Goal: Task Accomplishment & Management: Manage account settings

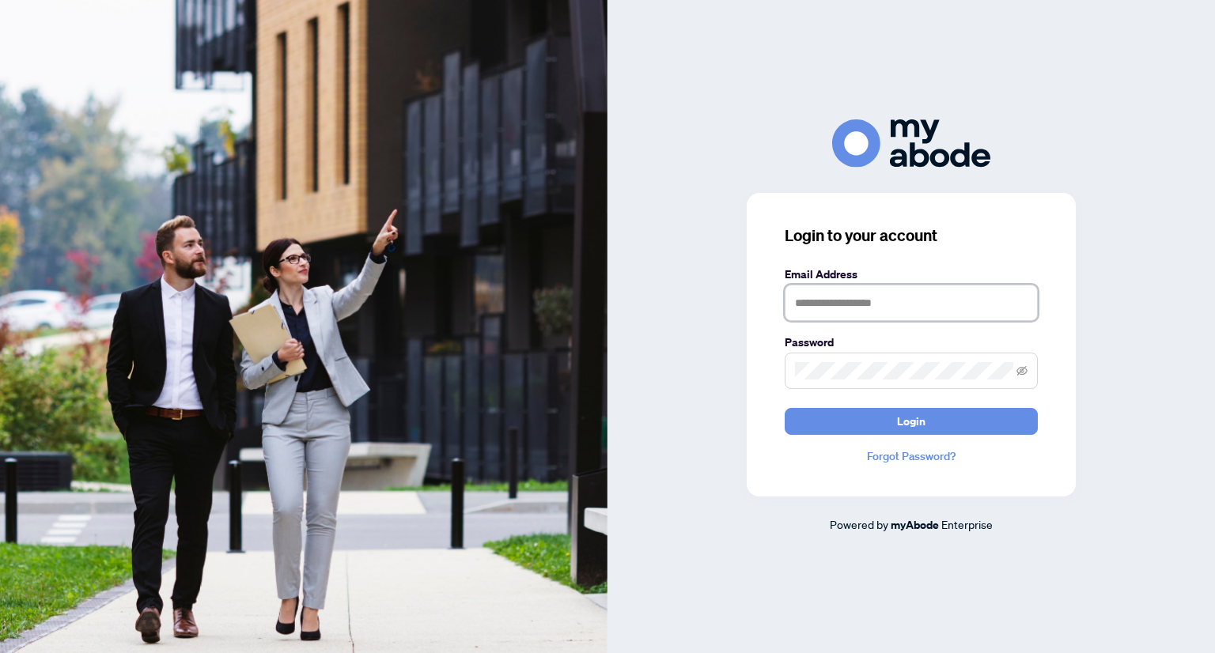
click at [831, 304] on input "text" at bounding box center [910, 303] width 253 height 36
type input "**********"
click at [875, 361] on span at bounding box center [910, 371] width 253 height 36
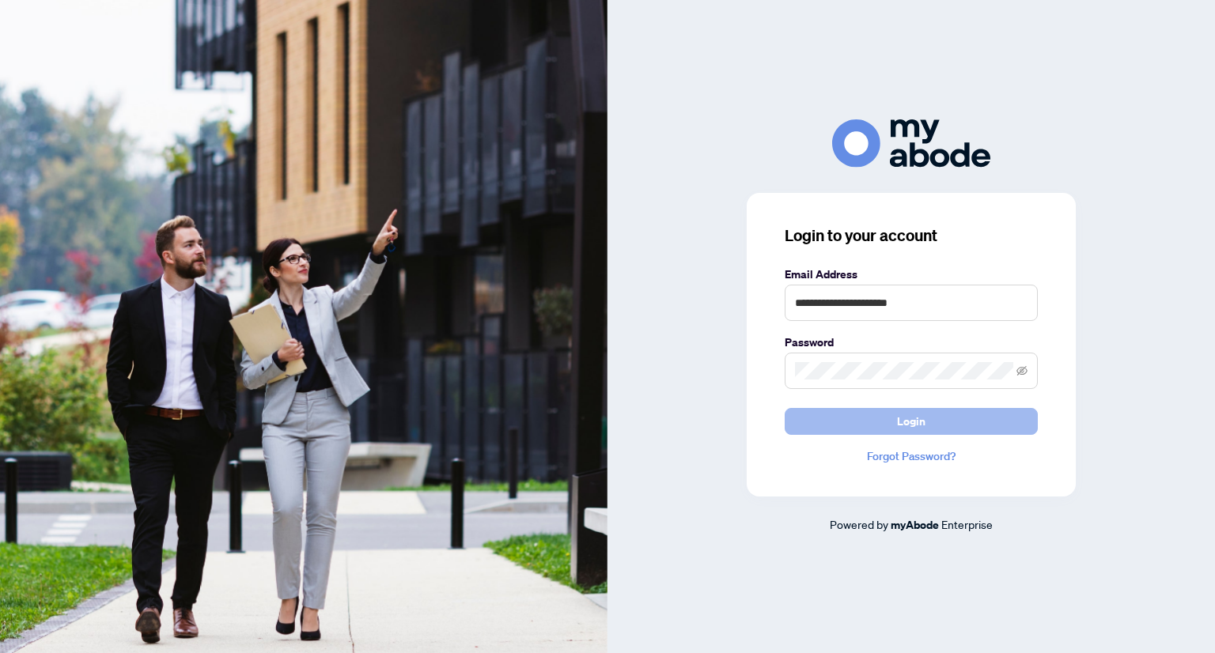
click at [923, 418] on span "Login" at bounding box center [911, 421] width 28 height 25
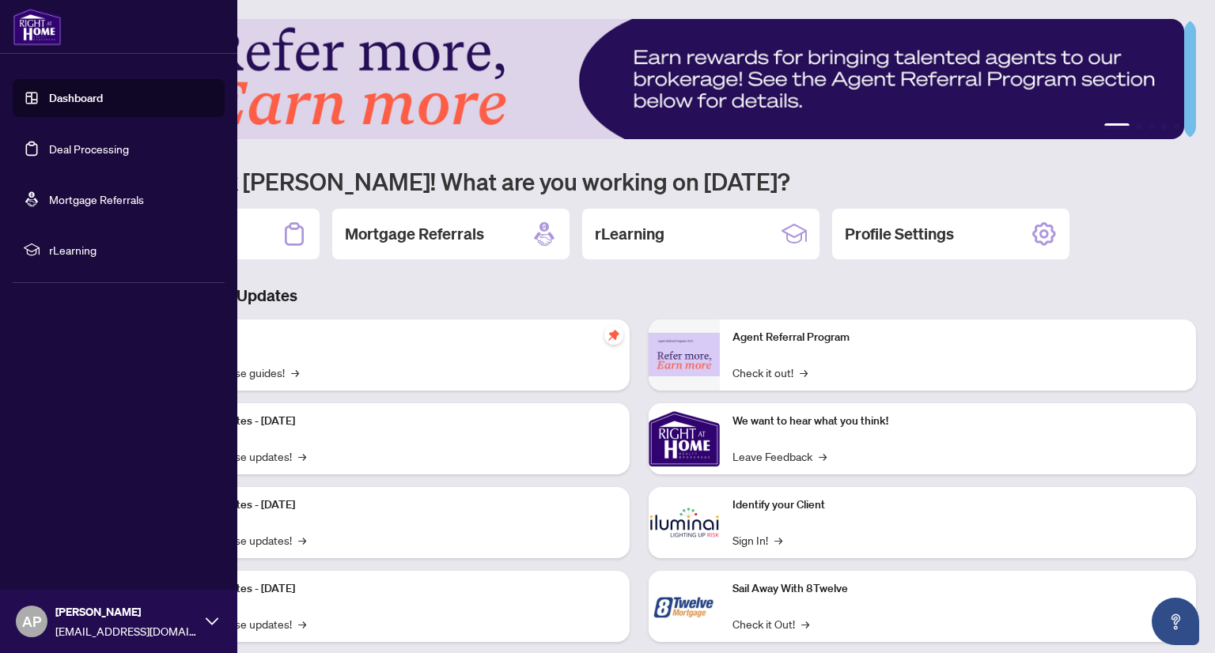
click at [69, 142] on link "Deal Processing" at bounding box center [89, 149] width 80 height 14
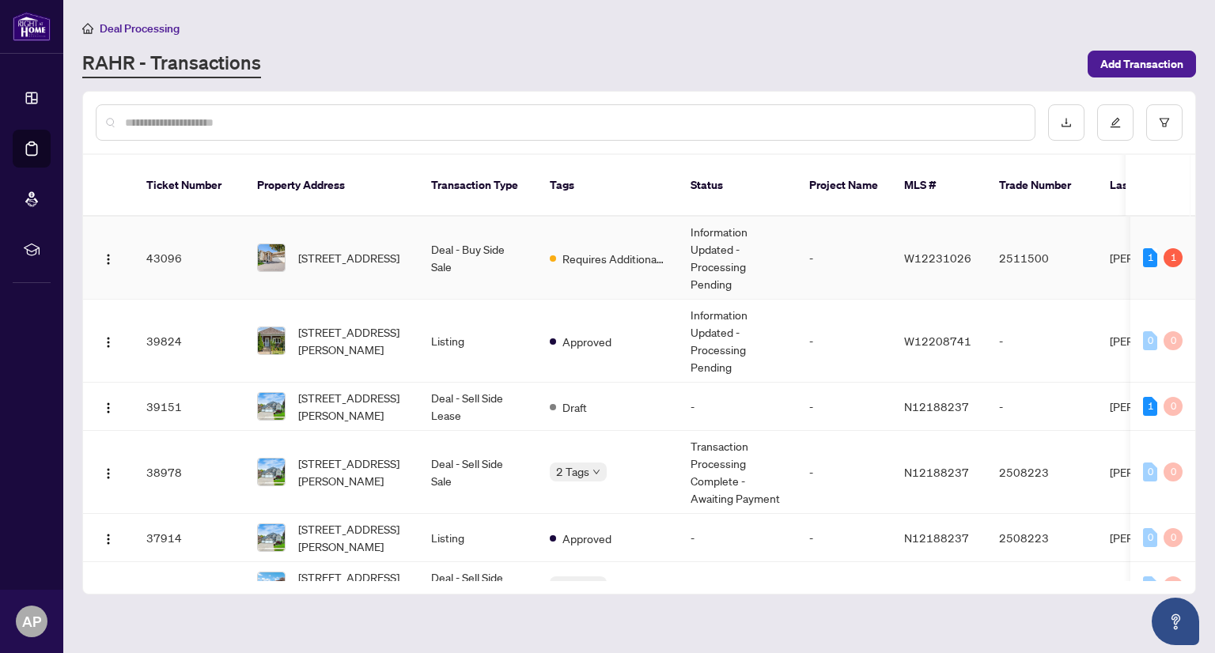
click at [793, 232] on td "Information Updated - Processing Pending" at bounding box center [737, 258] width 119 height 83
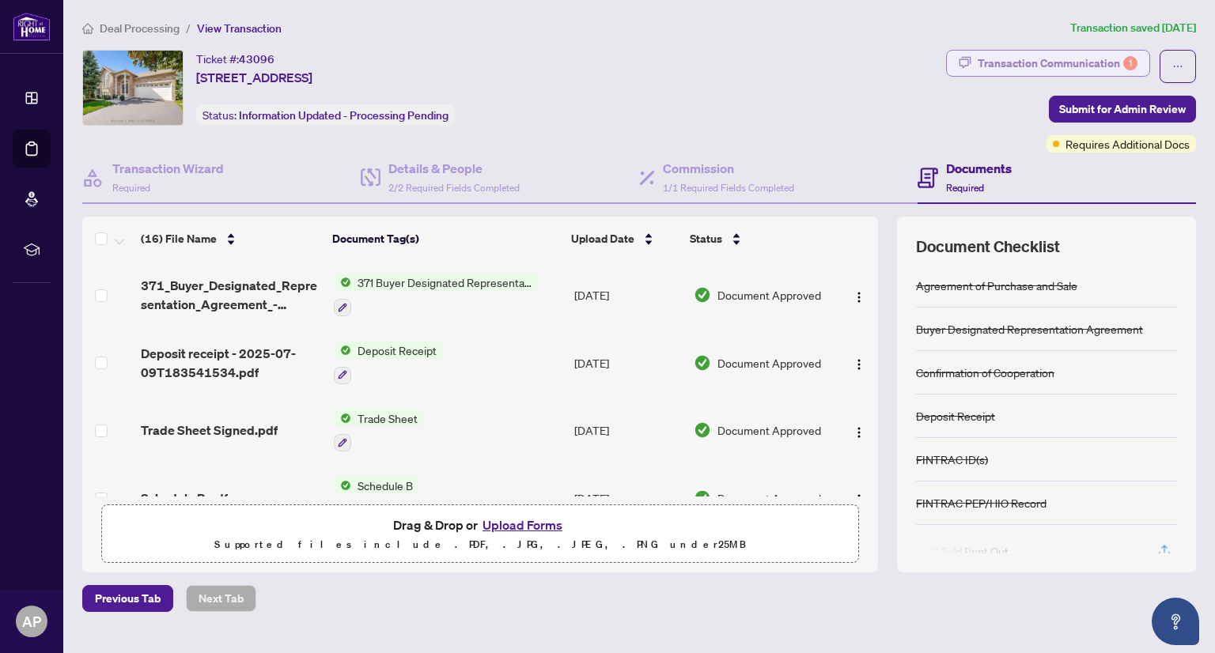
click at [1079, 58] on div "Transaction Communication 1" at bounding box center [1057, 63] width 160 height 25
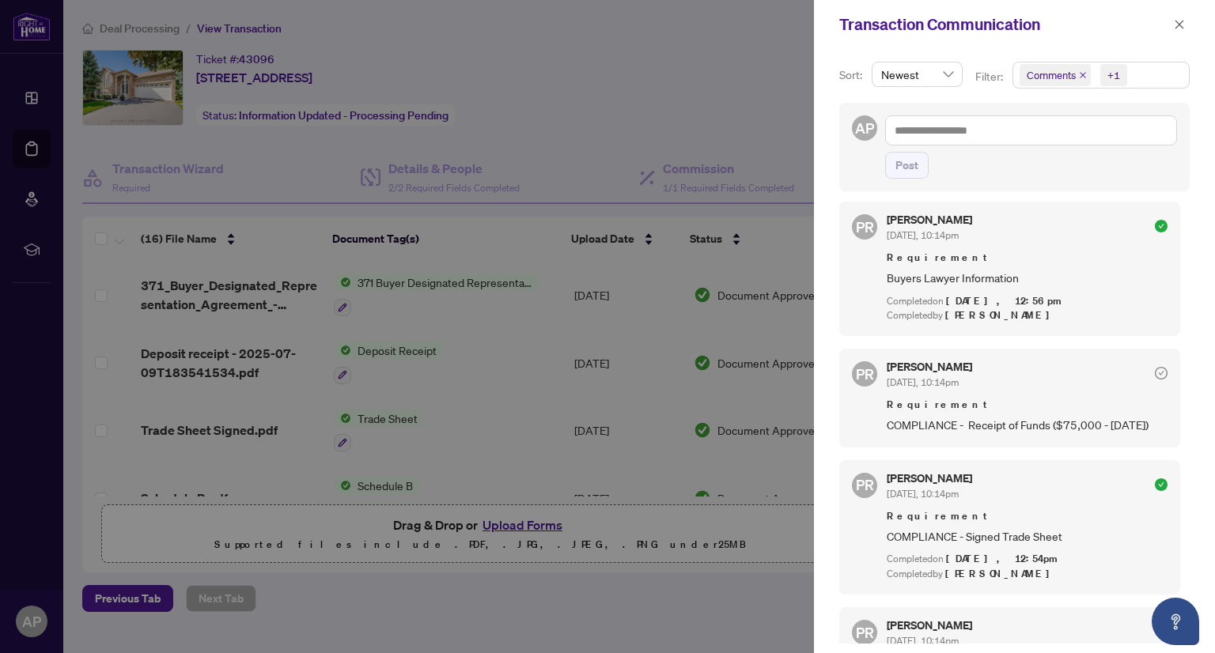
scroll to position [654, 0]
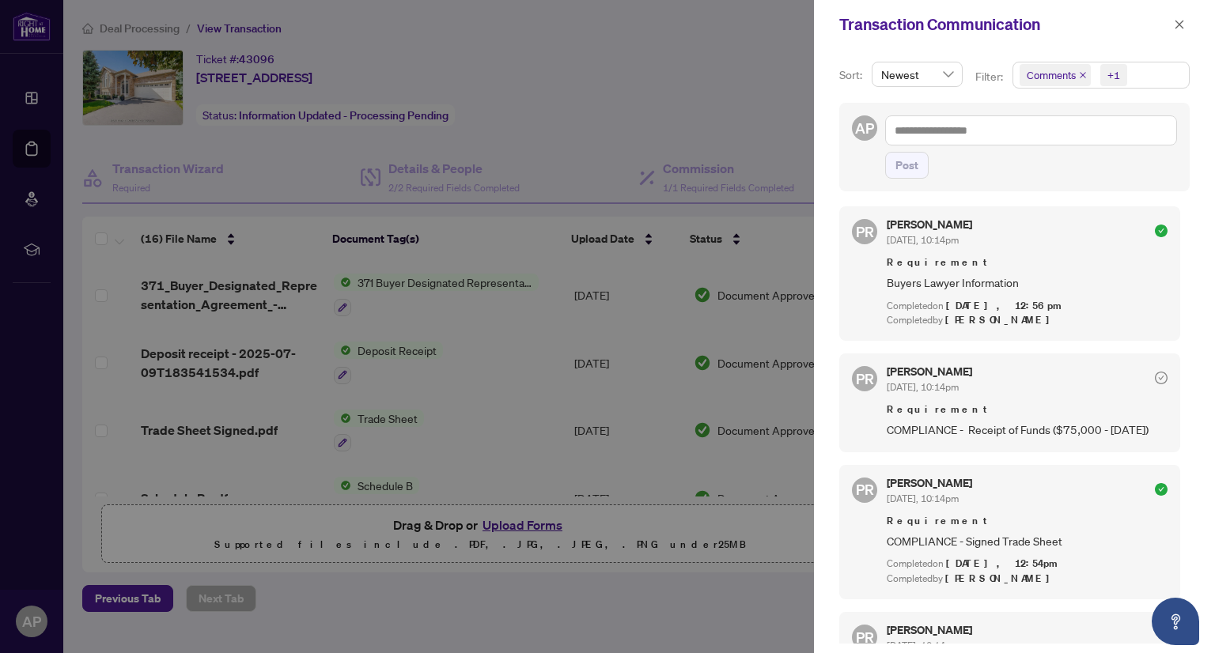
click at [1050, 402] on span "Requirement" at bounding box center [1026, 410] width 281 height 16
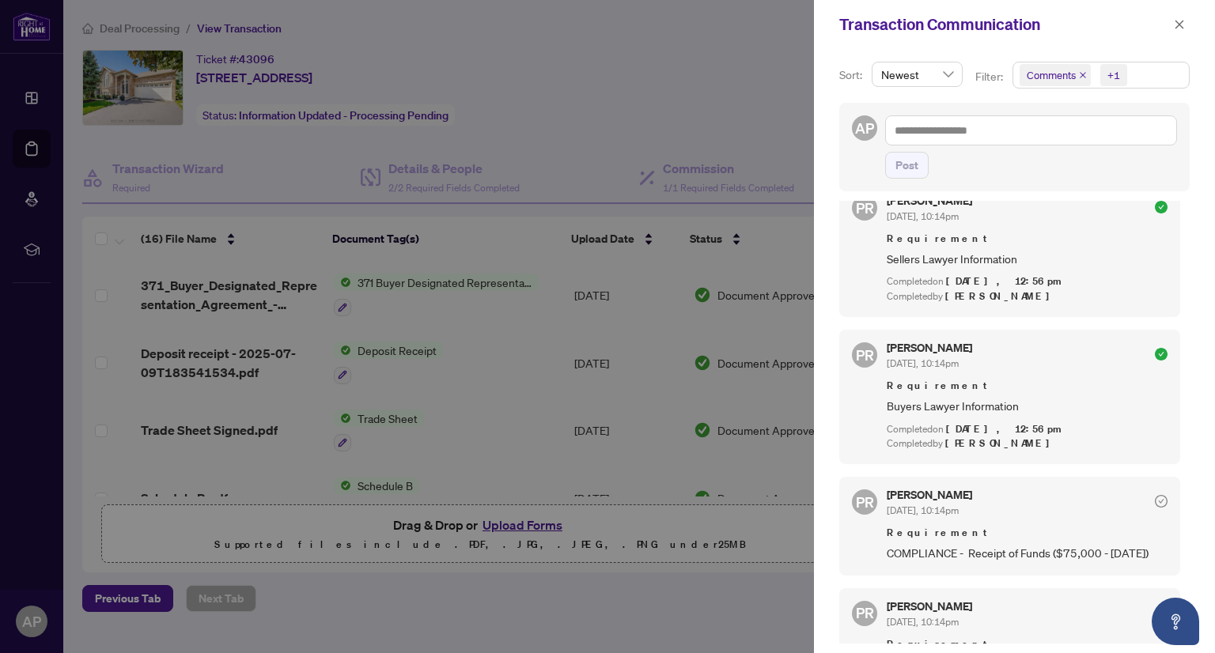
scroll to position [733, 0]
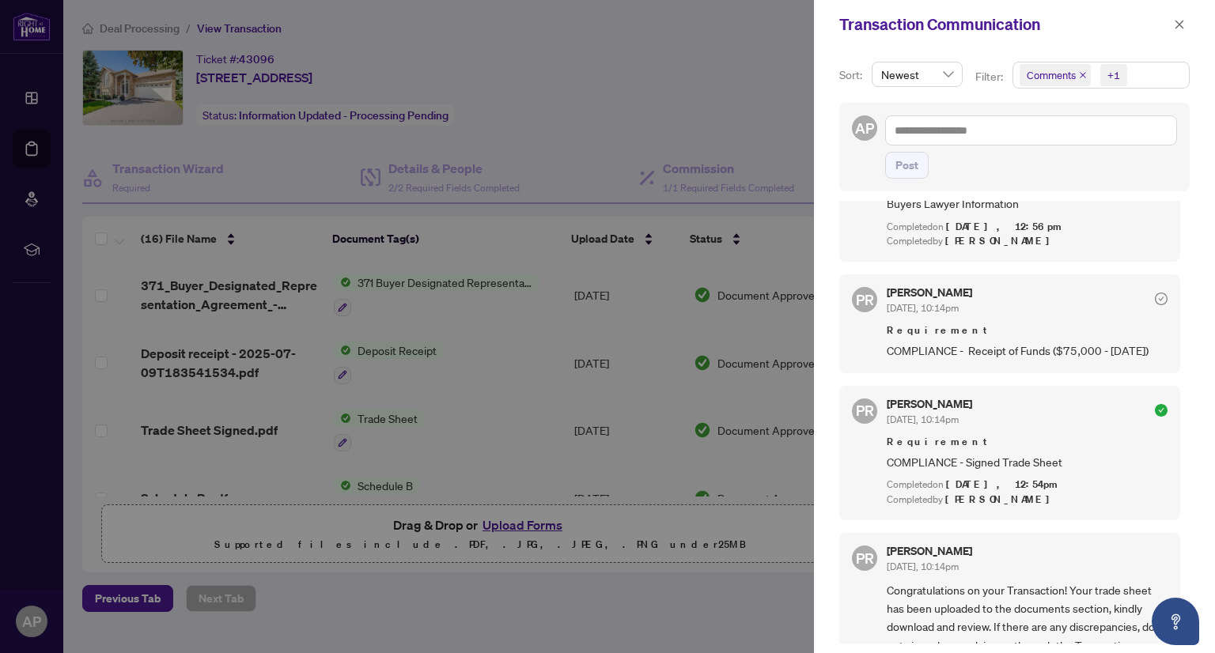
click at [1024, 323] on span "Requirement" at bounding box center [1026, 331] width 281 height 16
click at [1181, 19] on icon "close" at bounding box center [1178, 24] width 11 height 11
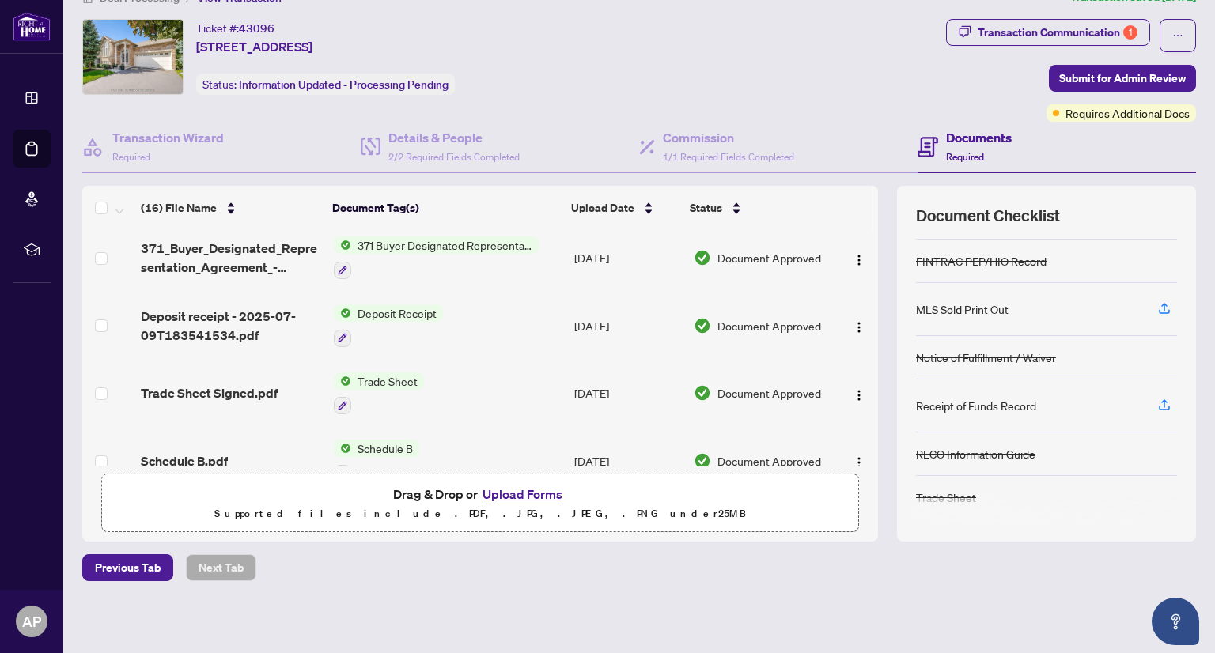
scroll to position [0, 0]
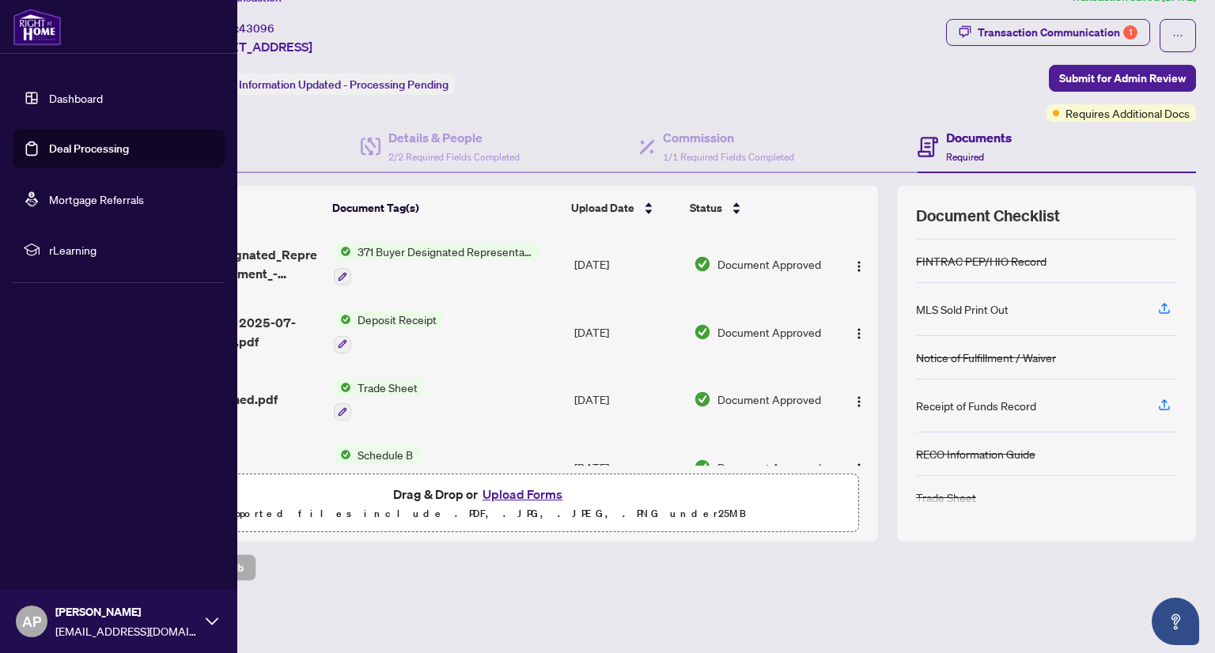
click at [89, 153] on link "Deal Processing" at bounding box center [89, 149] width 80 height 14
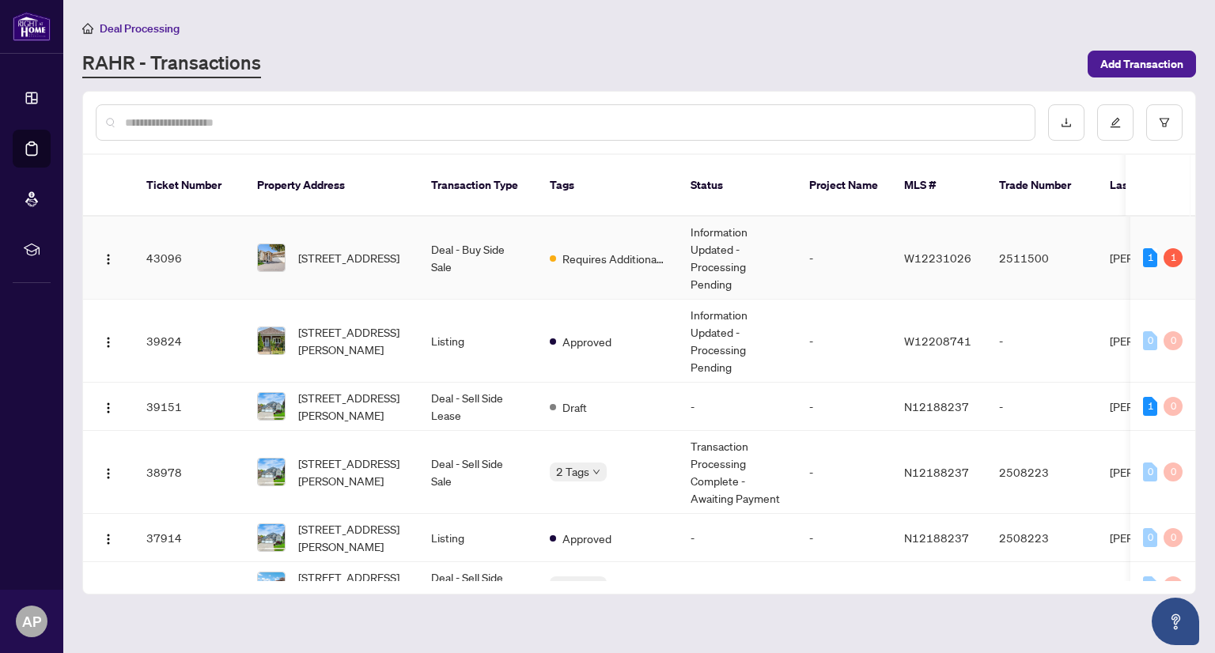
click at [614, 250] on span "Requires Additional Docs" at bounding box center [613, 258] width 103 height 17
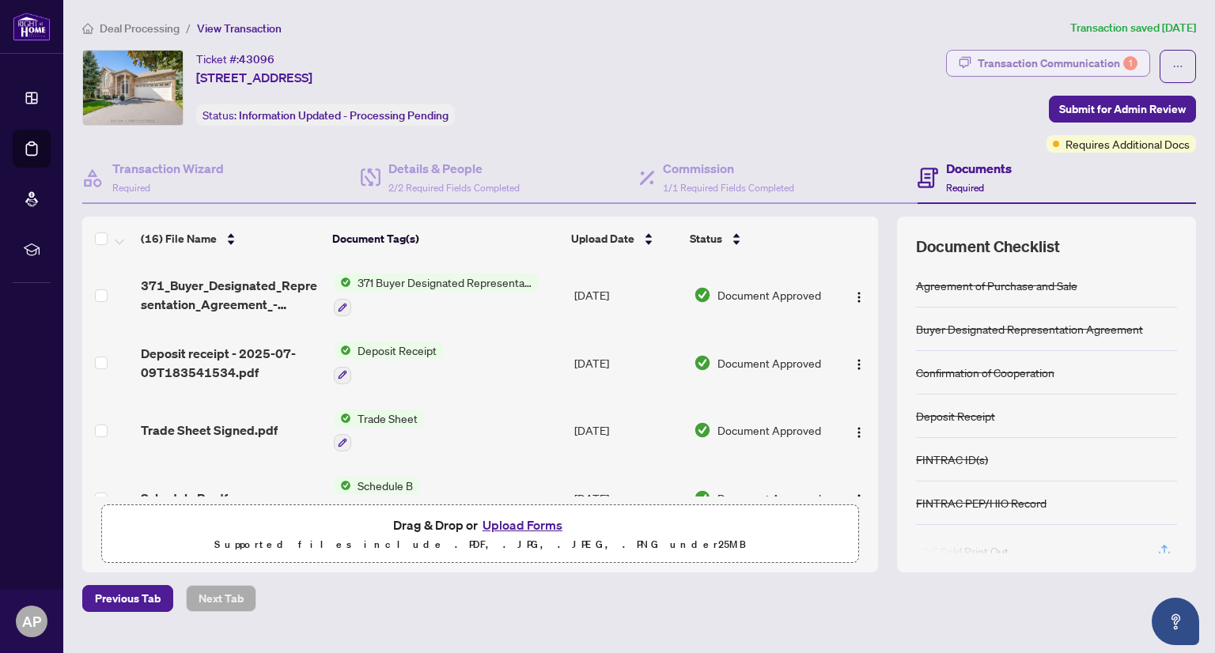
click at [1103, 70] on div "Transaction Communication 1" at bounding box center [1057, 63] width 160 height 25
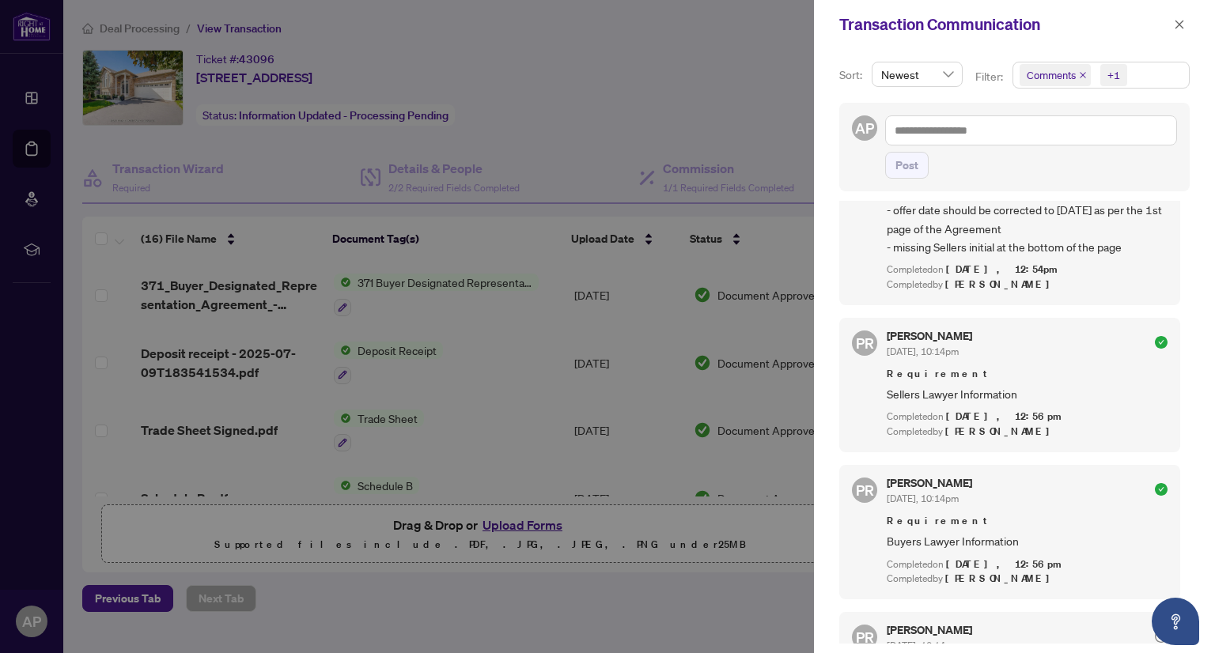
scroll to position [633, 0]
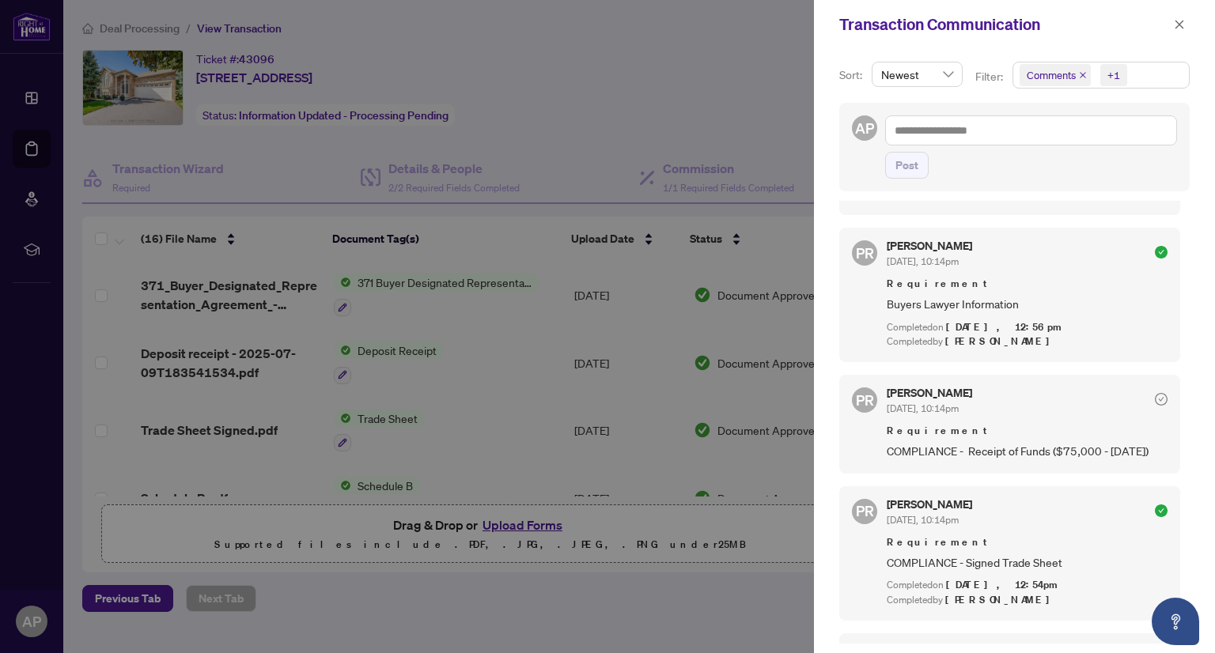
click at [737, 55] on div at bounding box center [607, 326] width 1215 height 653
click at [1174, 28] on icon "close" at bounding box center [1178, 24] width 11 height 11
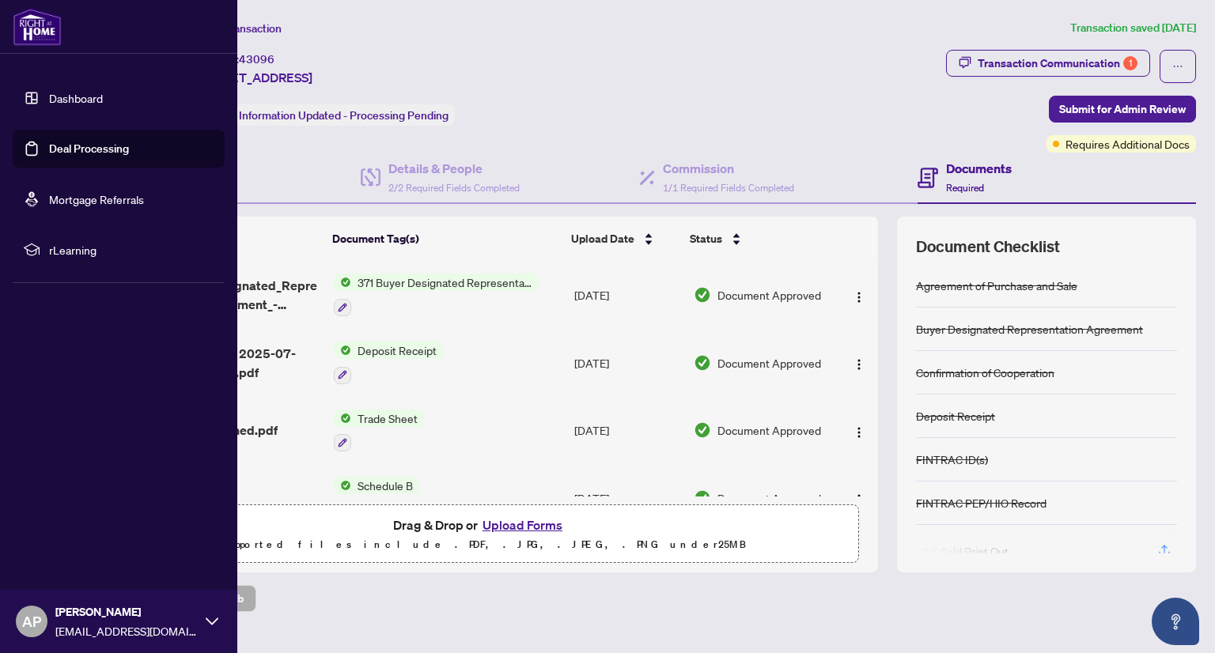
click at [66, 142] on link "Deal Processing" at bounding box center [89, 149] width 80 height 14
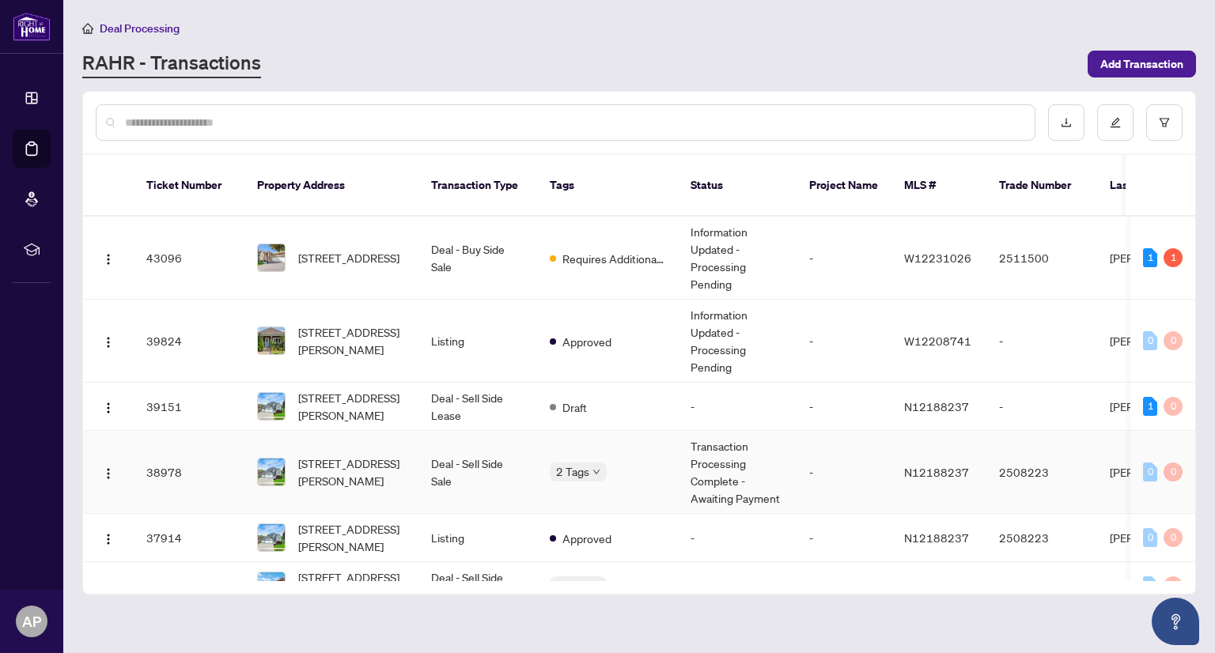
click at [486, 443] on td "Deal - Sell Side Sale" at bounding box center [477, 472] width 119 height 83
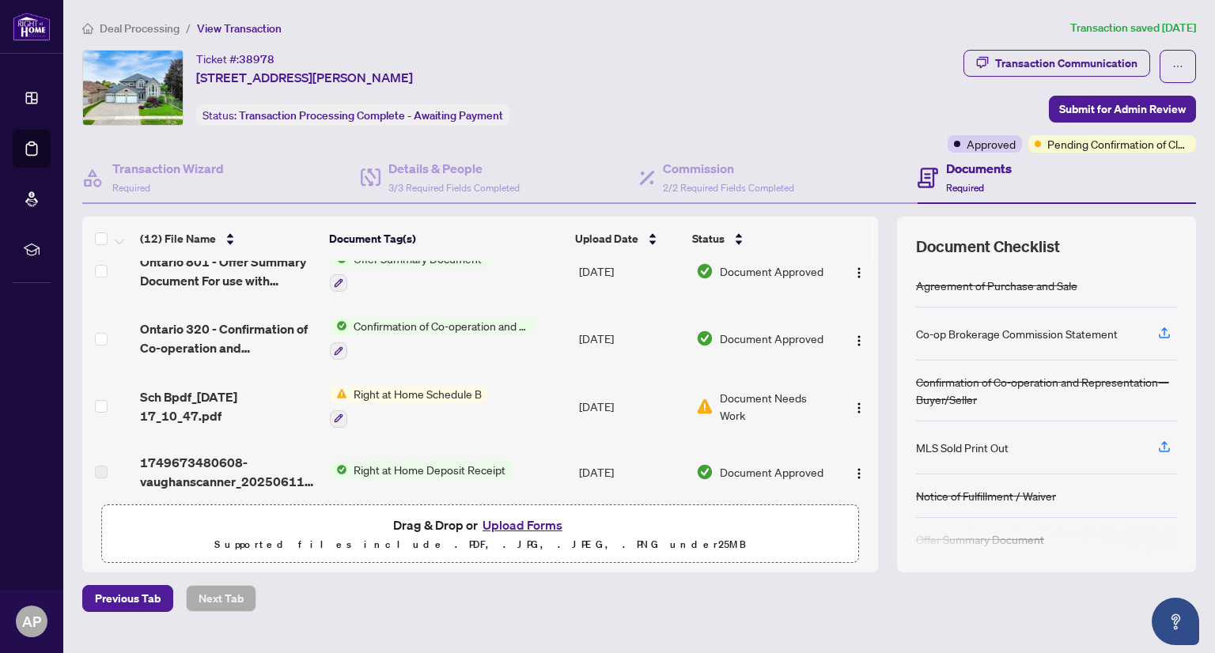
click at [528, 520] on button "Upload Forms" at bounding box center [522, 525] width 89 height 21
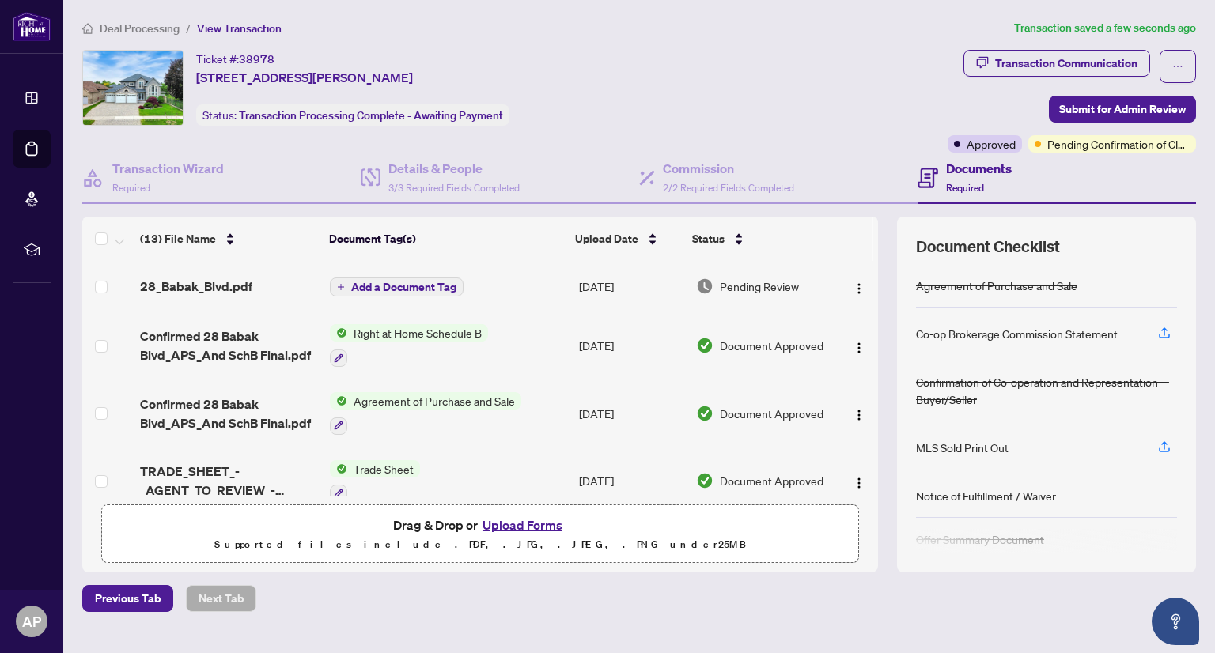
click at [411, 282] on span "Add a Document Tag" at bounding box center [403, 287] width 105 height 11
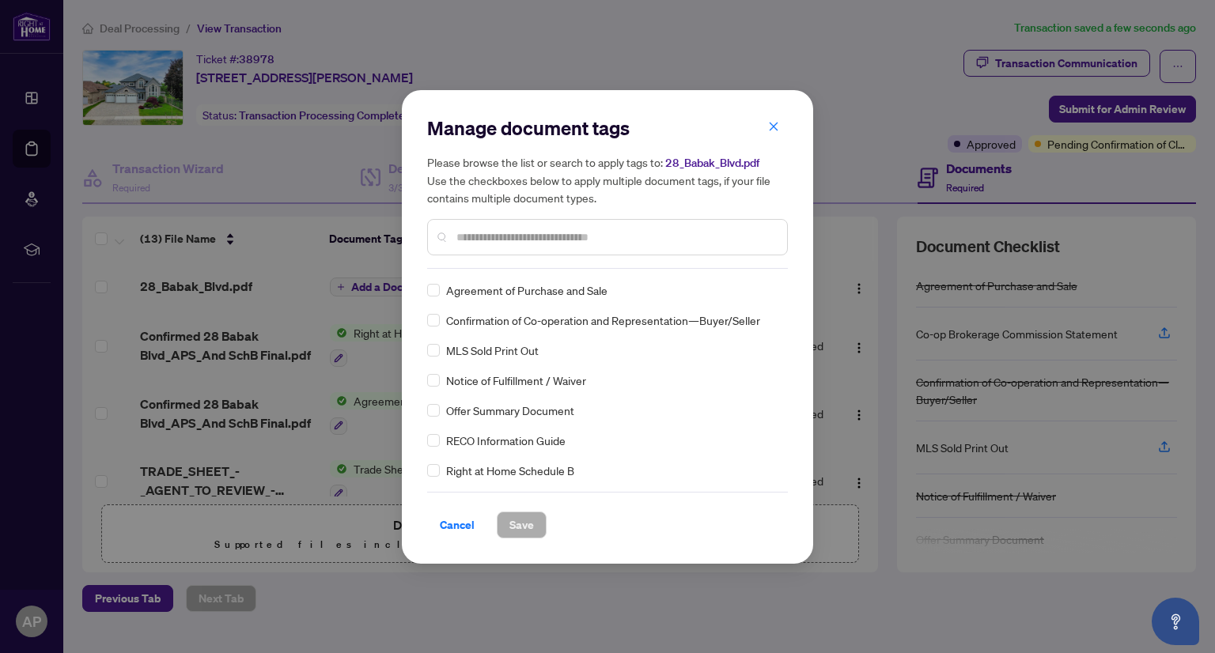
click at [535, 262] on div "Manage document tags Please browse the list or search to apply tags to: 28_Baba…" at bounding box center [607, 191] width 361 height 153
click at [538, 234] on input "text" at bounding box center [615, 237] width 318 height 17
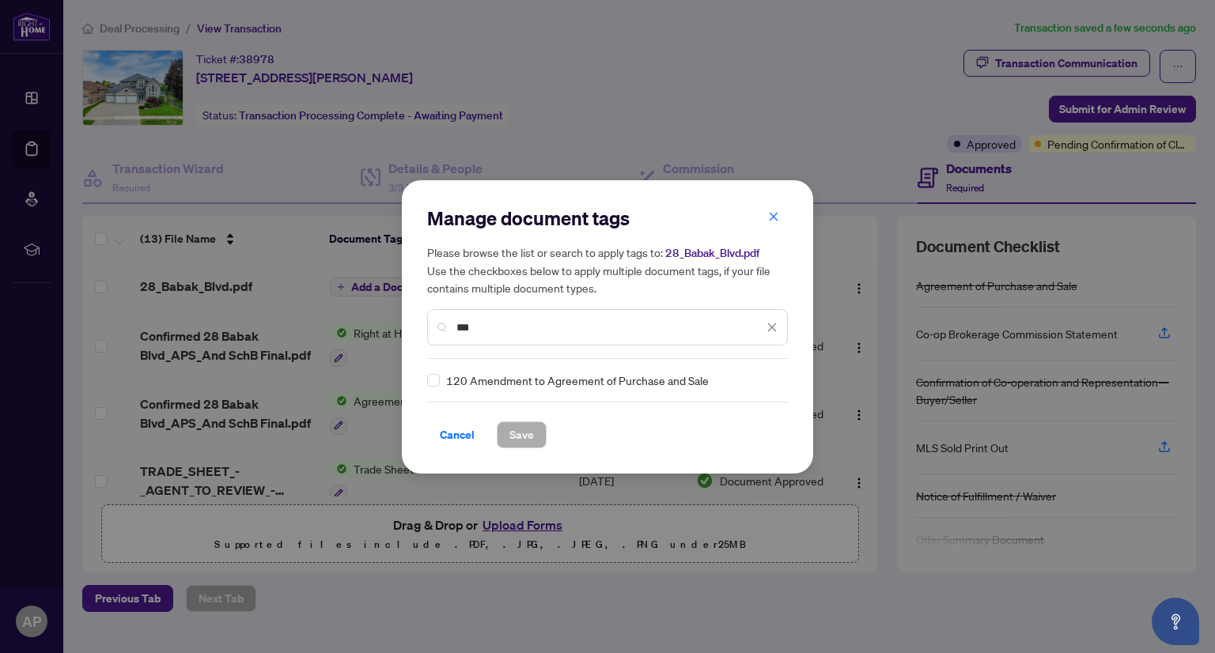
type input "***"
click at [521, 443] on span "Save" at bounding box center [521, 434] width 25 height 25
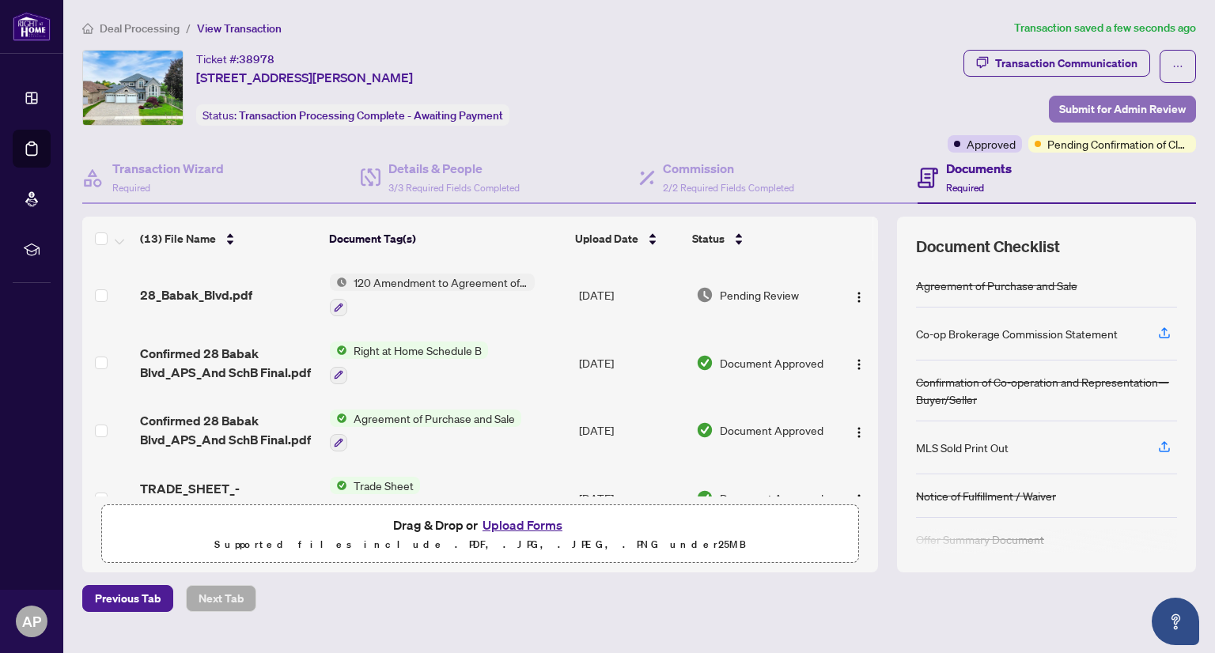
click at [1098, 111] on span "Submit for Admin Review" at bounding box center [1122, 108] width 127 height 25
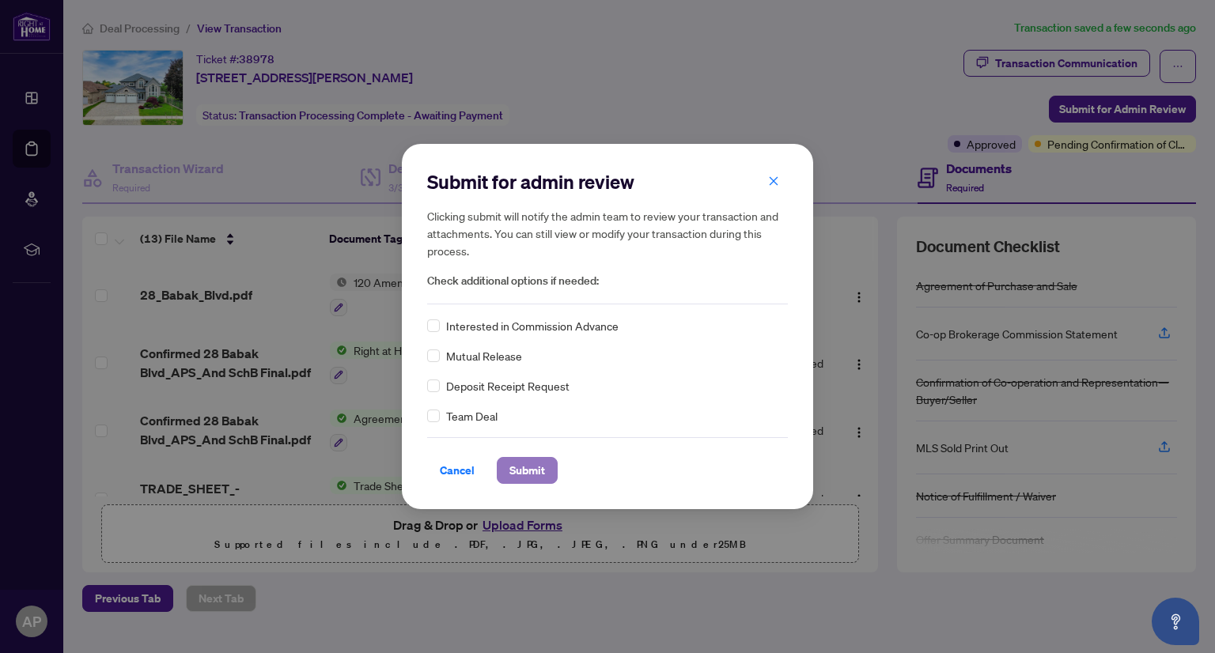
click at [545, 471] on button "Submit" at bounding box center [527, 470] width 61 height 27
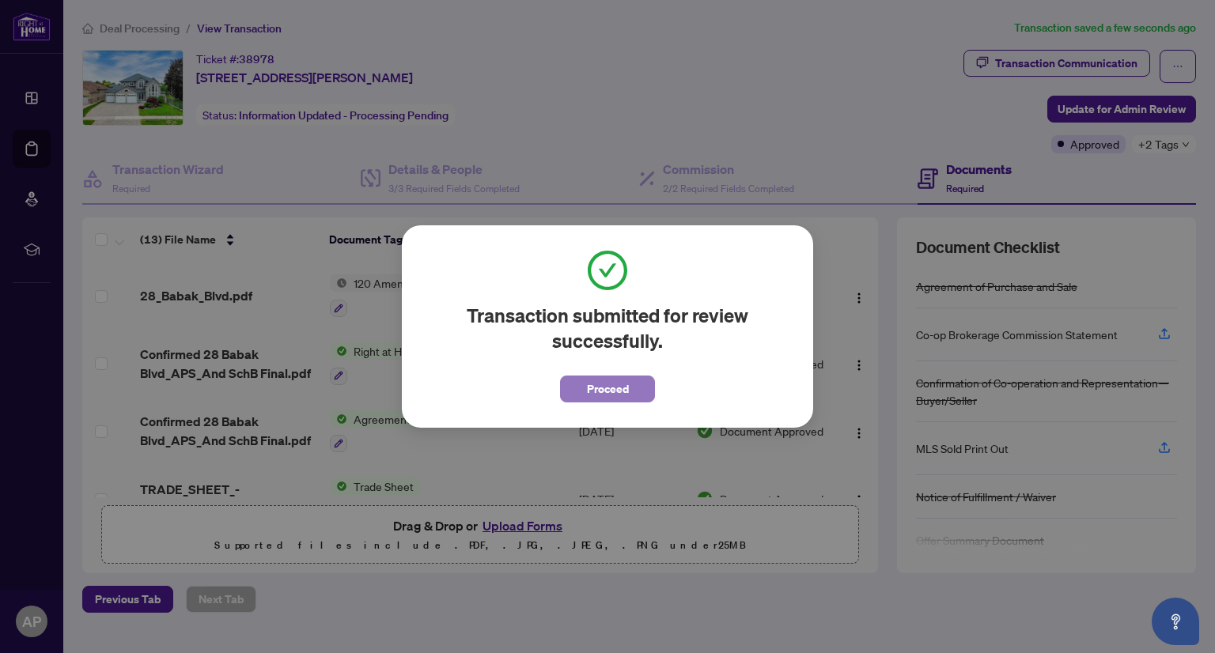
click at [639, 381] on button "Proceed" at bounding box center [607, 389] width 95 height 27
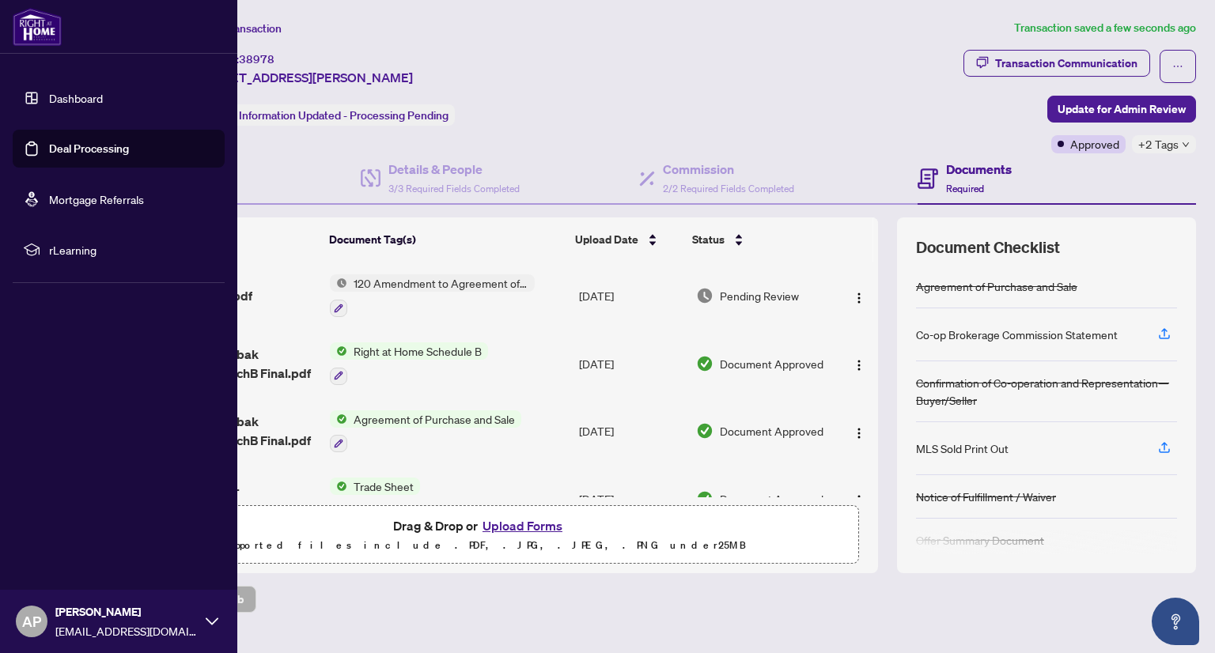
click at [86, 150] on link "Deal Processing" at bounding box center [89, 149] width 80 height 14
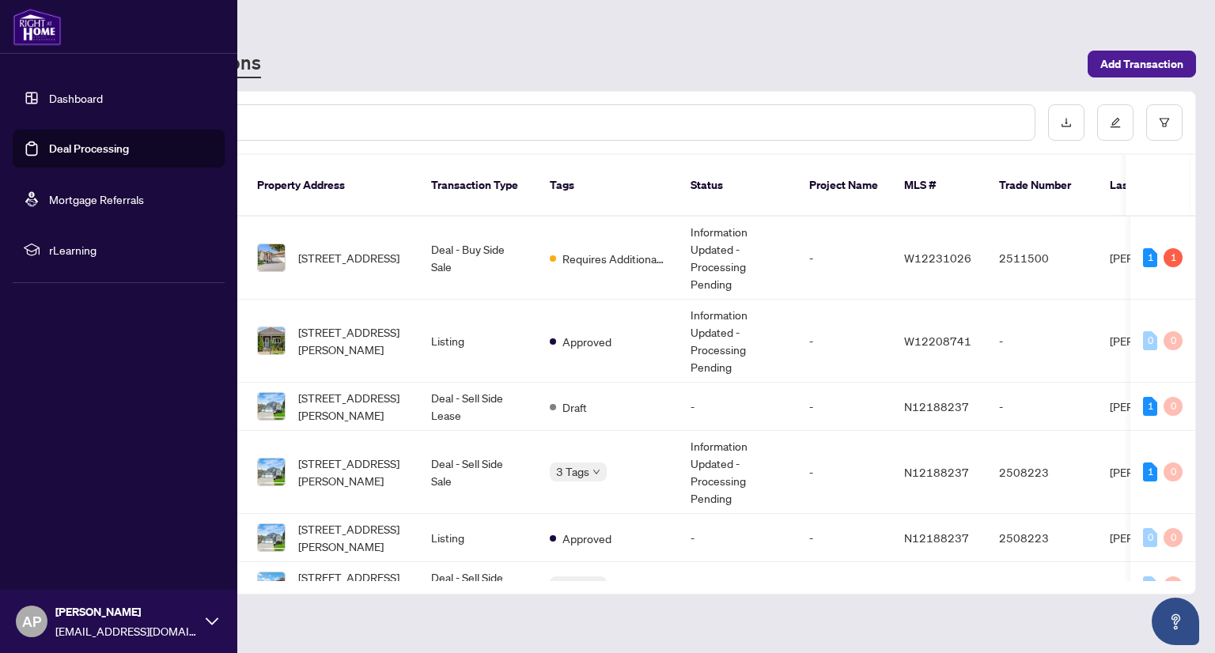
click at [96, 105] on link "Dashboard" at bounding box center [76, 98] width 54 height 14
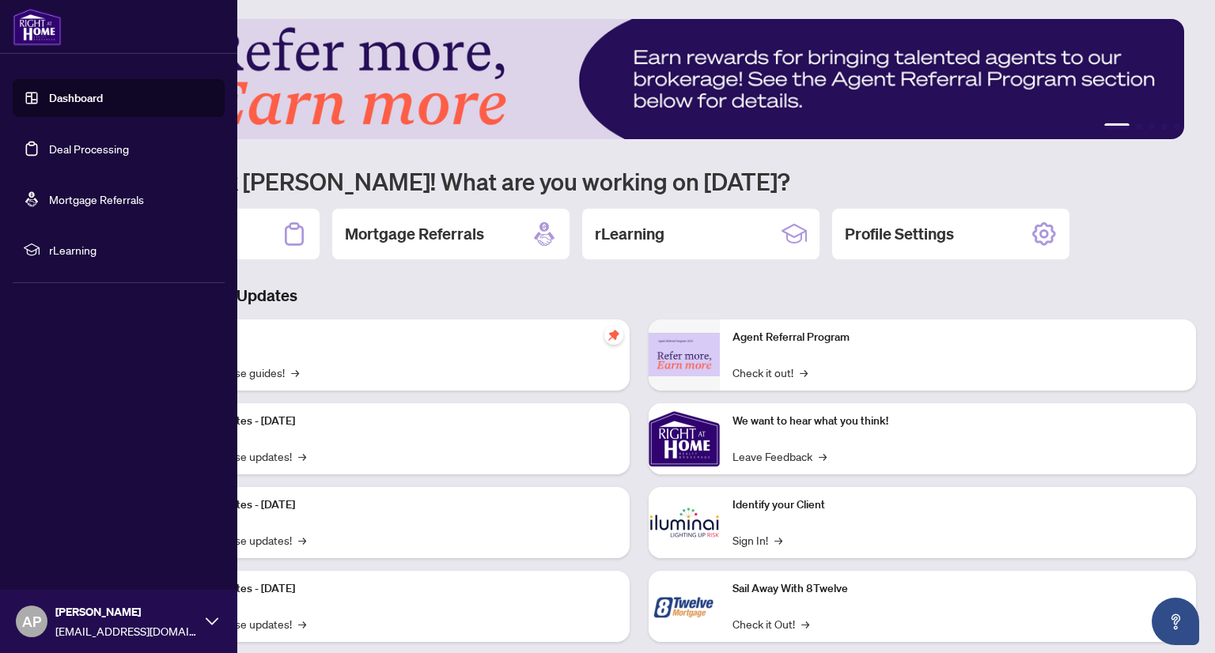
click at [105, 142] on link "Deal Processing" at bounding box center [89, 149] width 80 height 14
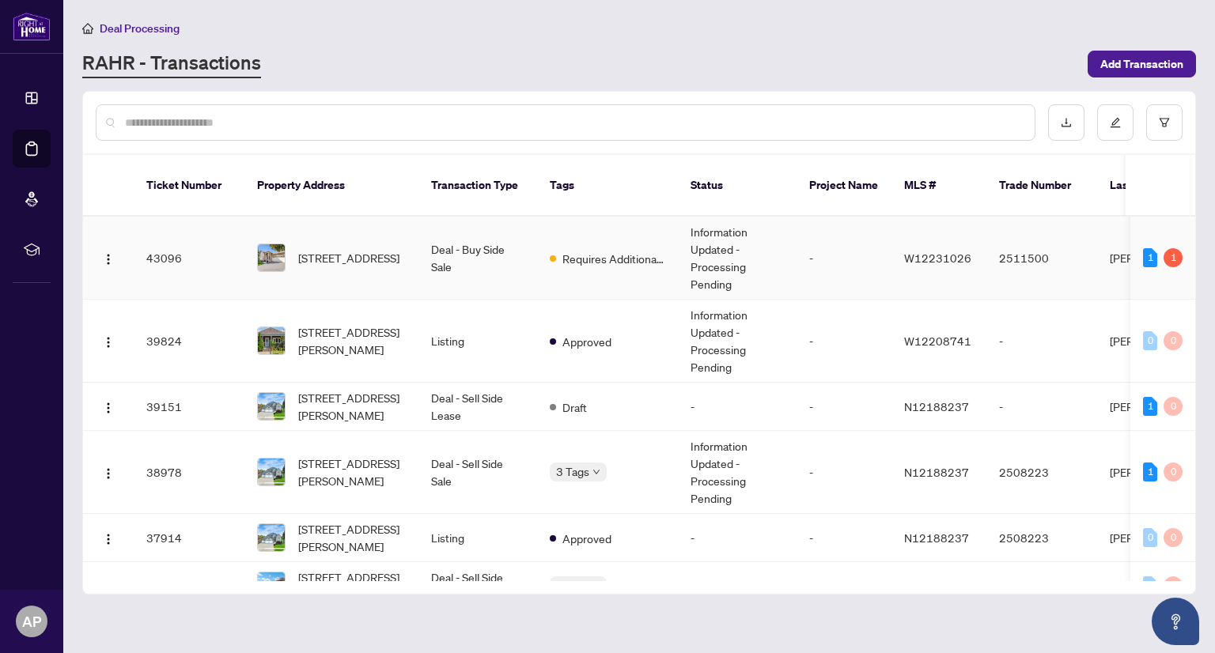
click at [528, 244] on td "Deal - Buy Side Sale" at bounding box center [477, 258] width 119 height 83
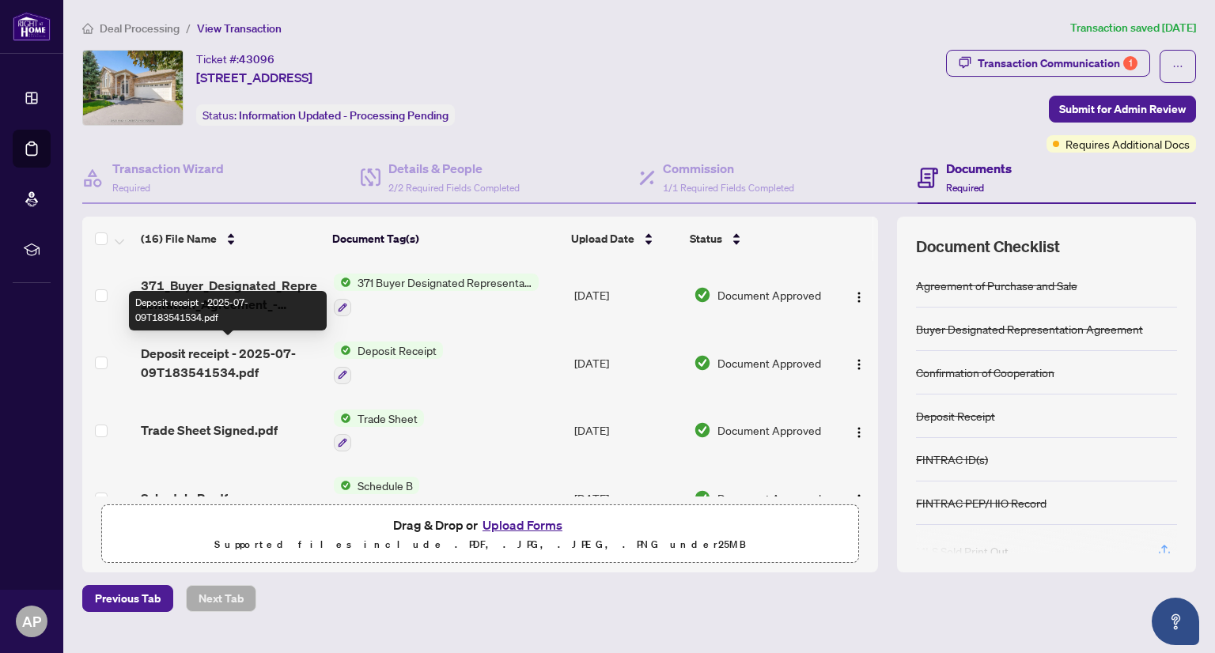
click at [239, 355] on span "Deposit receipt - 2025-07-09T183541534.pdf" at bounding box center [231, 363] width 180 height 38
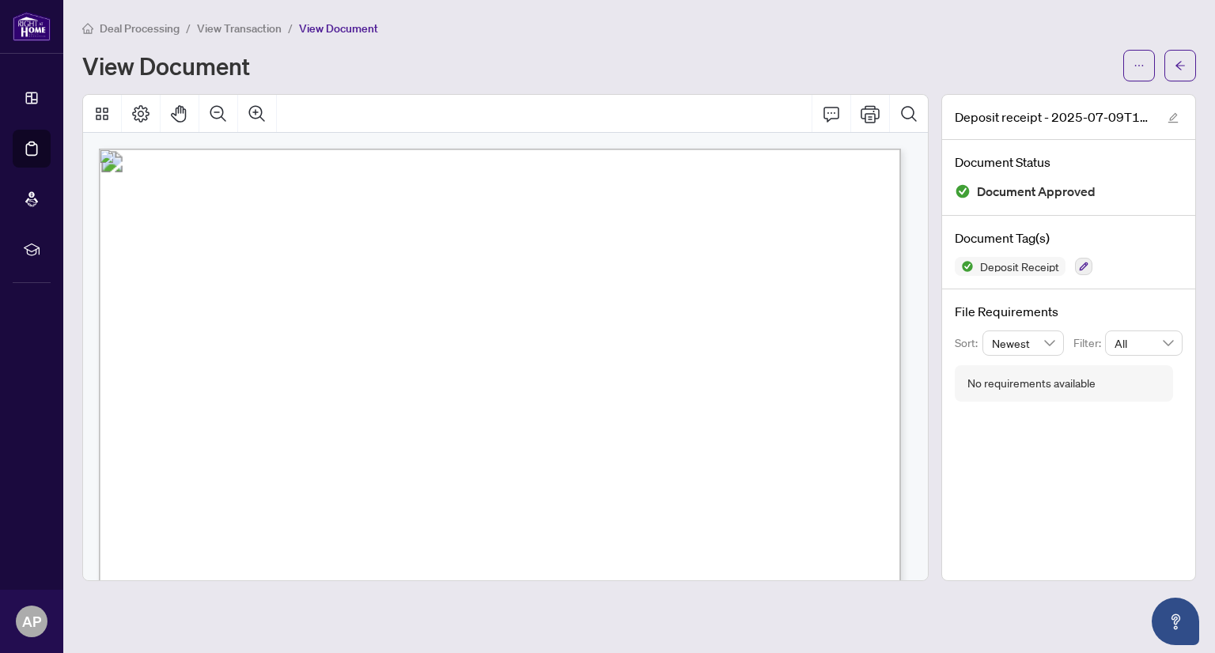
drag, startPoint x: 339, startPoint y: 334, endPoint x: 490, endPoint y: 335, distance: 151.0
click at [490, 335] on span "Siena and Joly Palissery" at bounding box center [428, 335] width 187 height 16
click at [1184, 63] on icon "arrow-left" at bounding box center [1179, 65] width 11 height 11
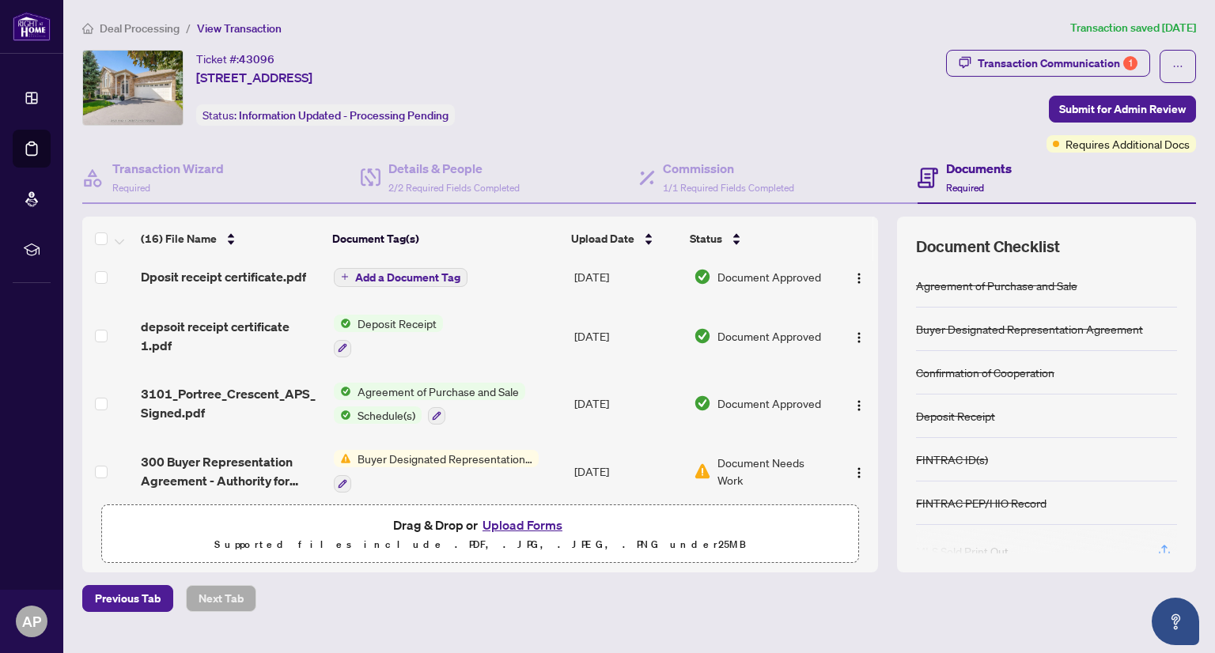
scroll to position [654, 0]
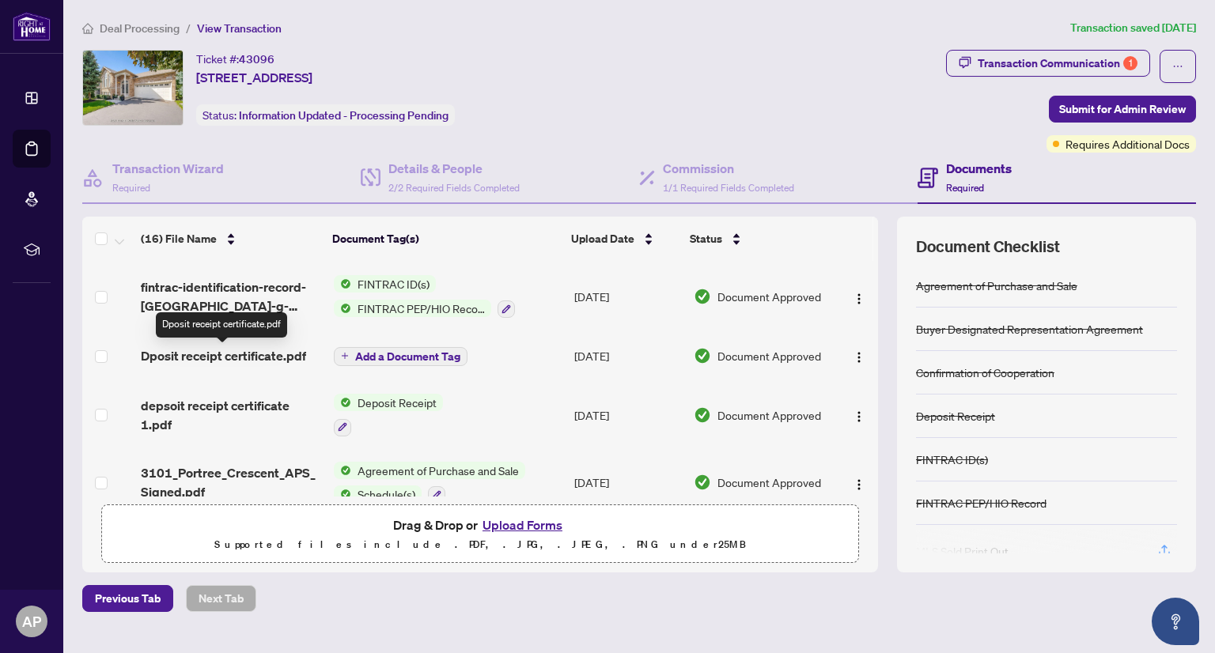
click at [275, 356] on span "Dposit receipt certificate.pdf" at bounding box center [223, 355] width 165 height 19
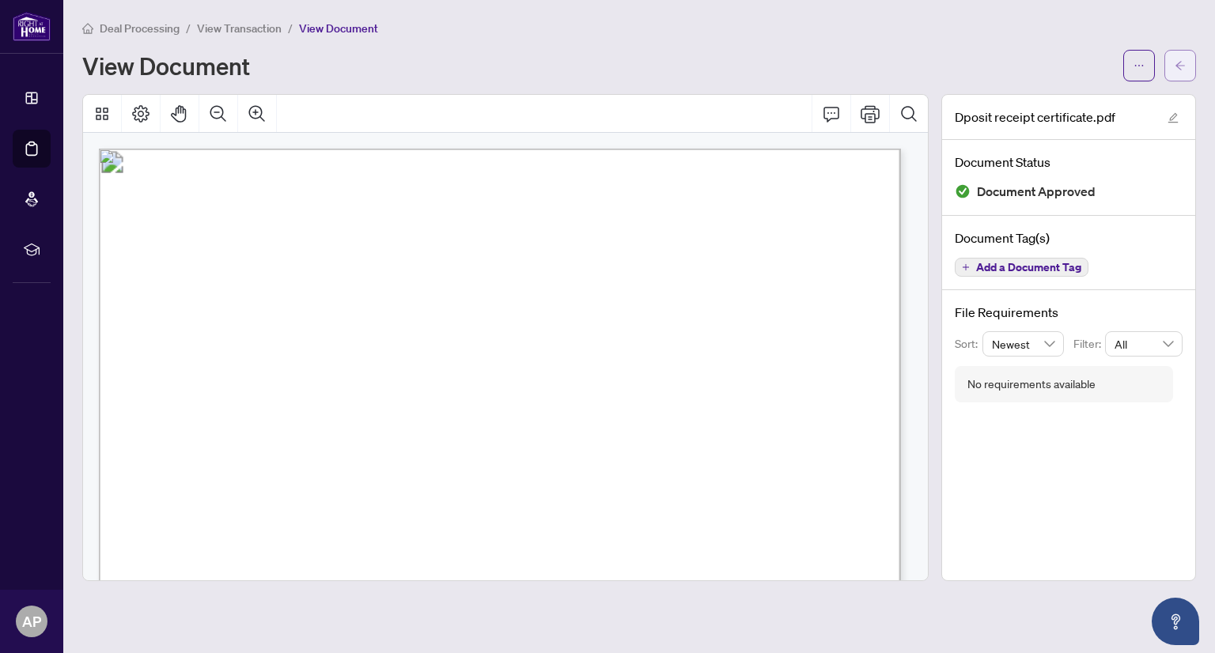
click at [1178, 69] on icon "arrow-left" at bounding box center [1179, 65] width 11 height 11
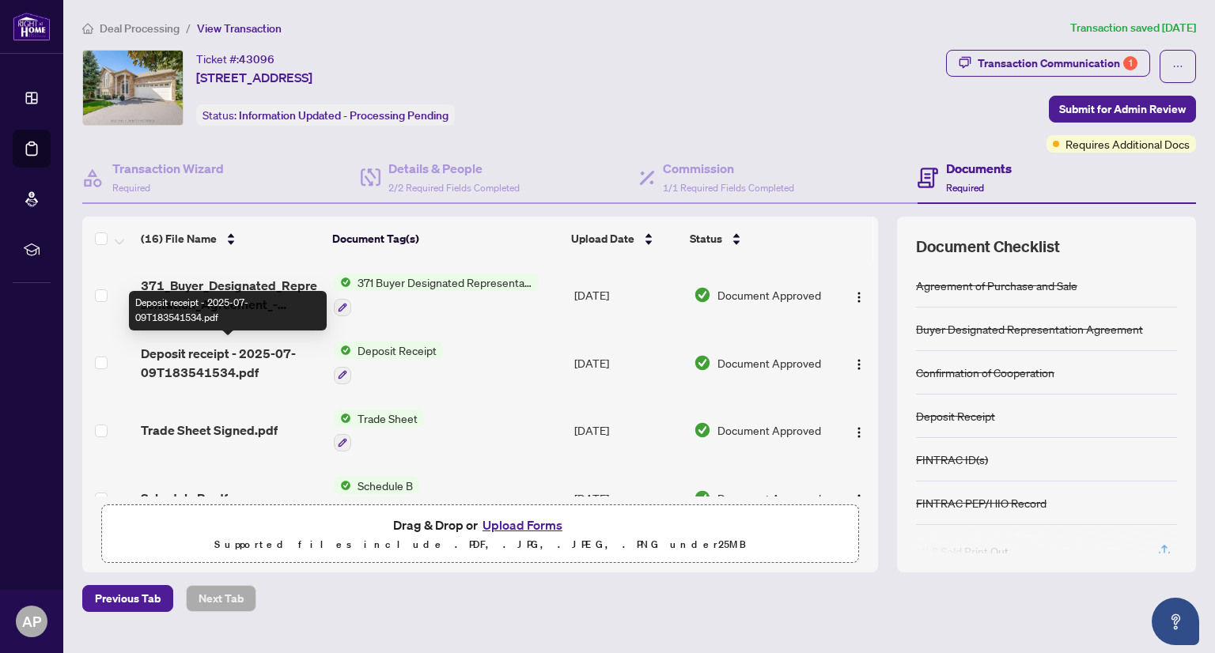
click at [217, 358] on span "Deposit receipt - 2025-07-09T183541534.pdf" at bounding box center [231, 363] width 180 height 38
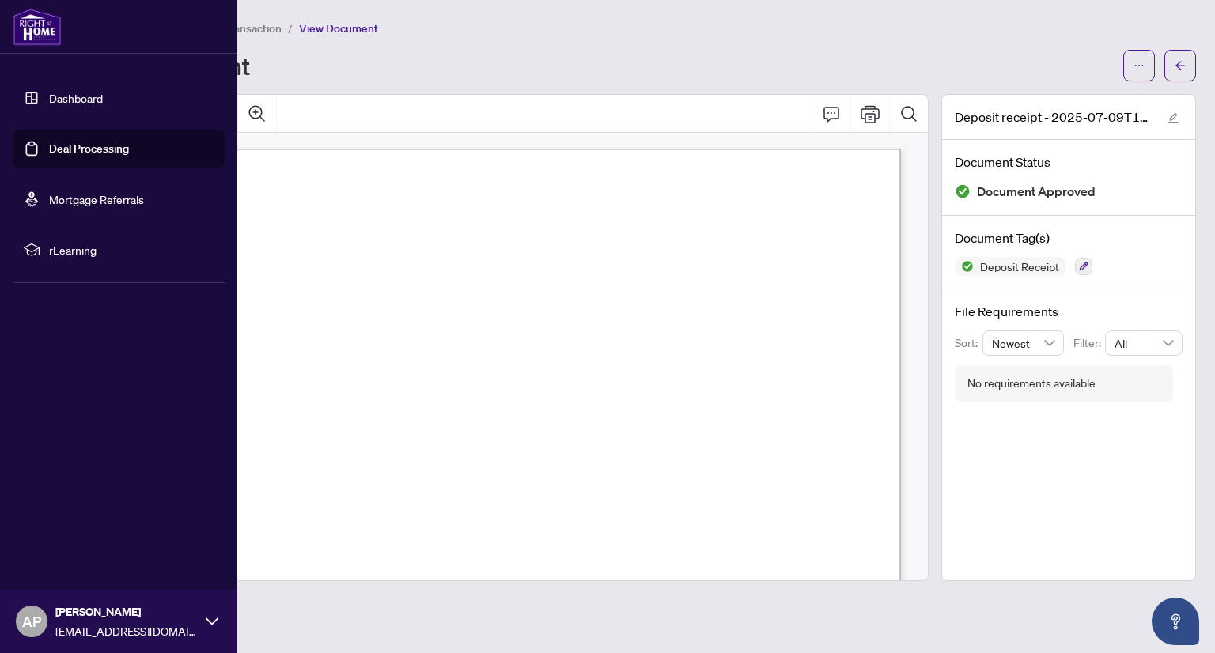
click at [94, 152] on link "Deal Processing" at bounding box center [89, 149] width 80 height 14
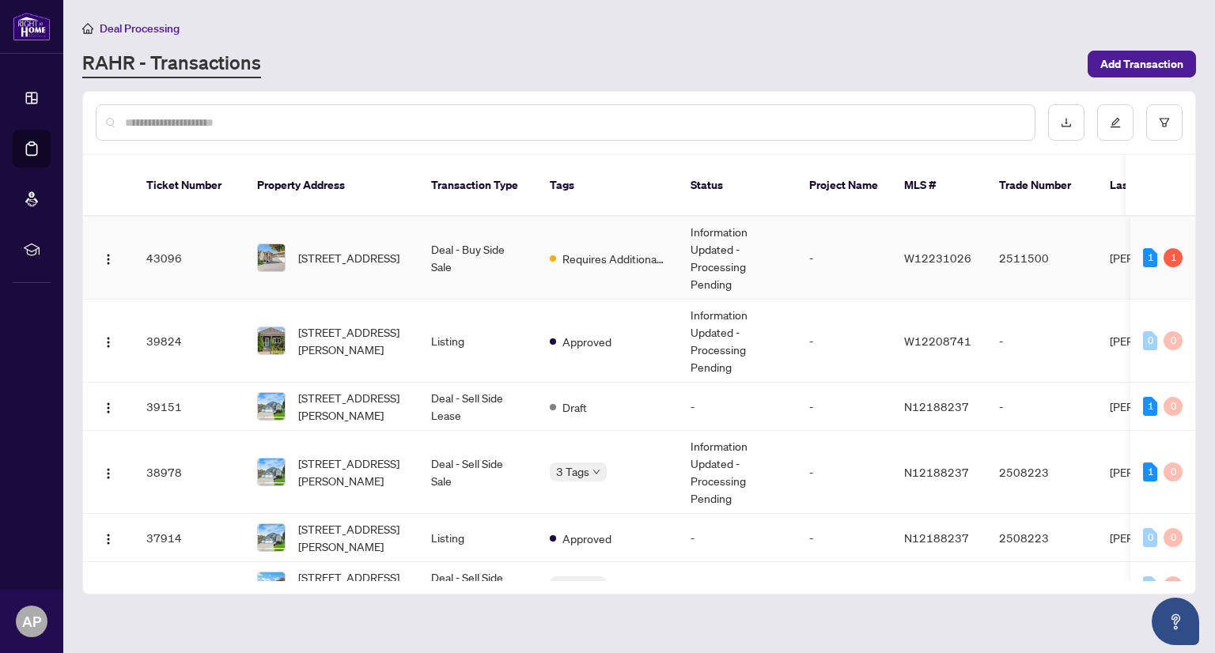
click at [469, 240] on td "Deal - Buy Side Sale" at bounding box center [477, 258] width 119 height 83
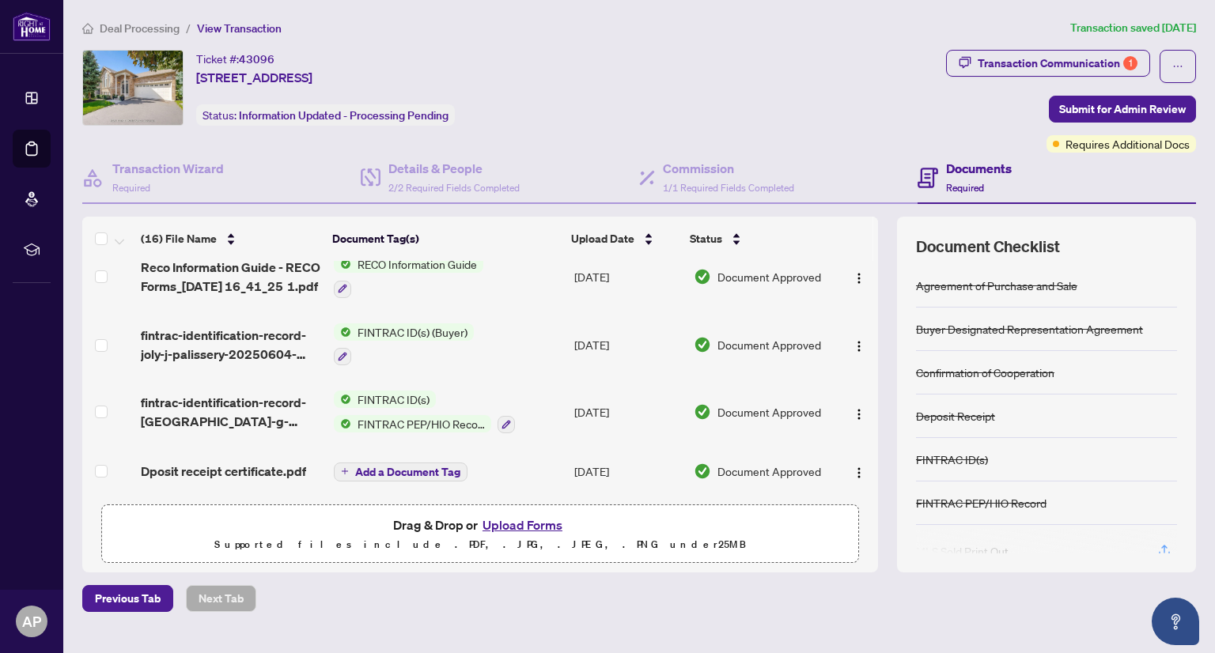
scroll to position [554, 0]
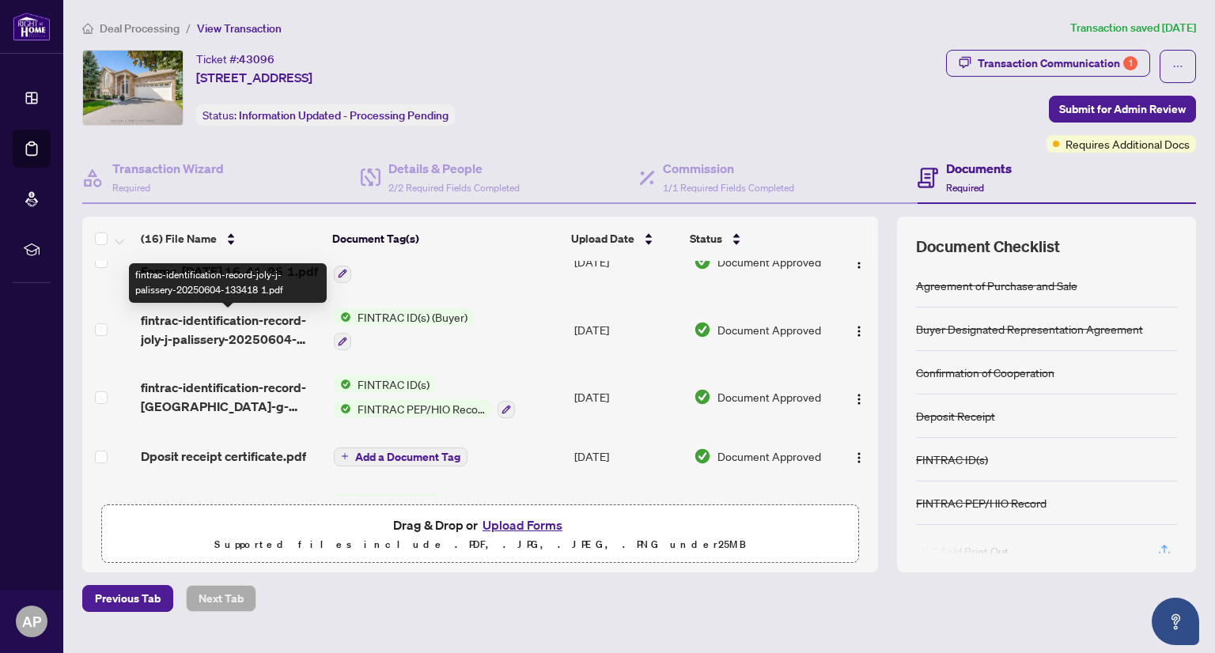
click at [263, 330] on span "fintrac-identification-record-joly-j-palissery-20250604-133418 1.pdf" at bounding box center [231, 330] width 180 height 38
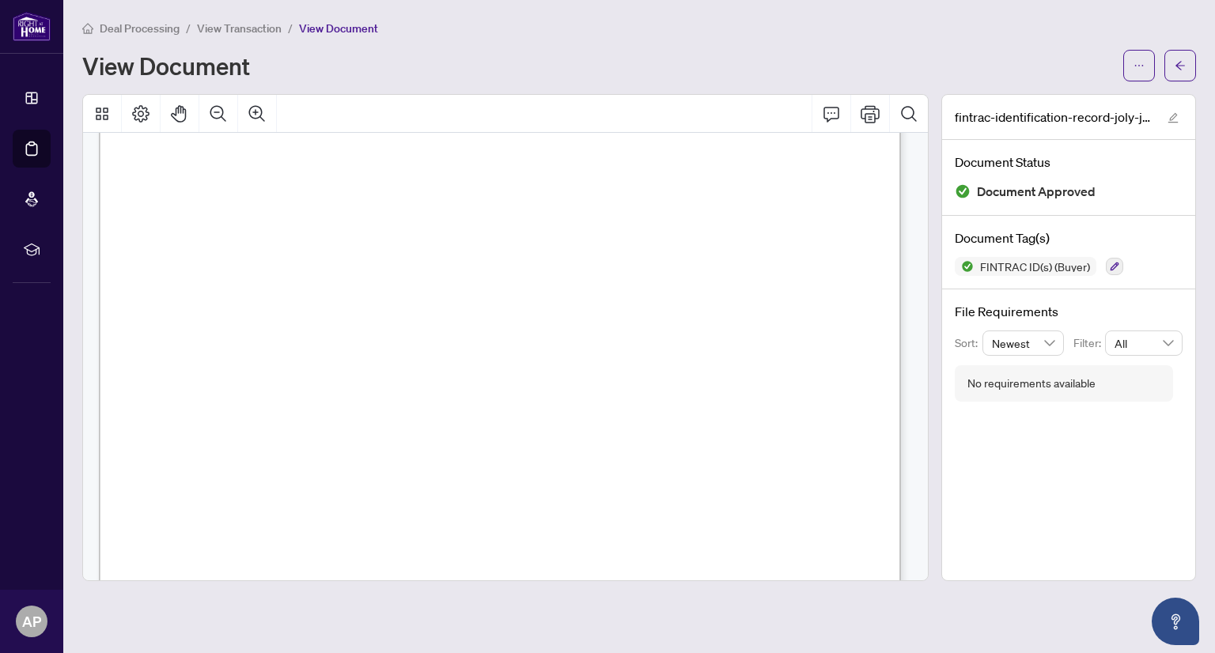
scroll to position [316, 0]
drag, startPoint x: 537, startPoint y: 303, endPoint x: 644, endPoint y: 304, distance: 107.6
click at [638, 304] on span "P02824085620727" at bounding box center [587, 305] width 101 height 13
click at [1177, 69] on icon "arrow-left" at bounding box center [1179, 65] width 11 height 11
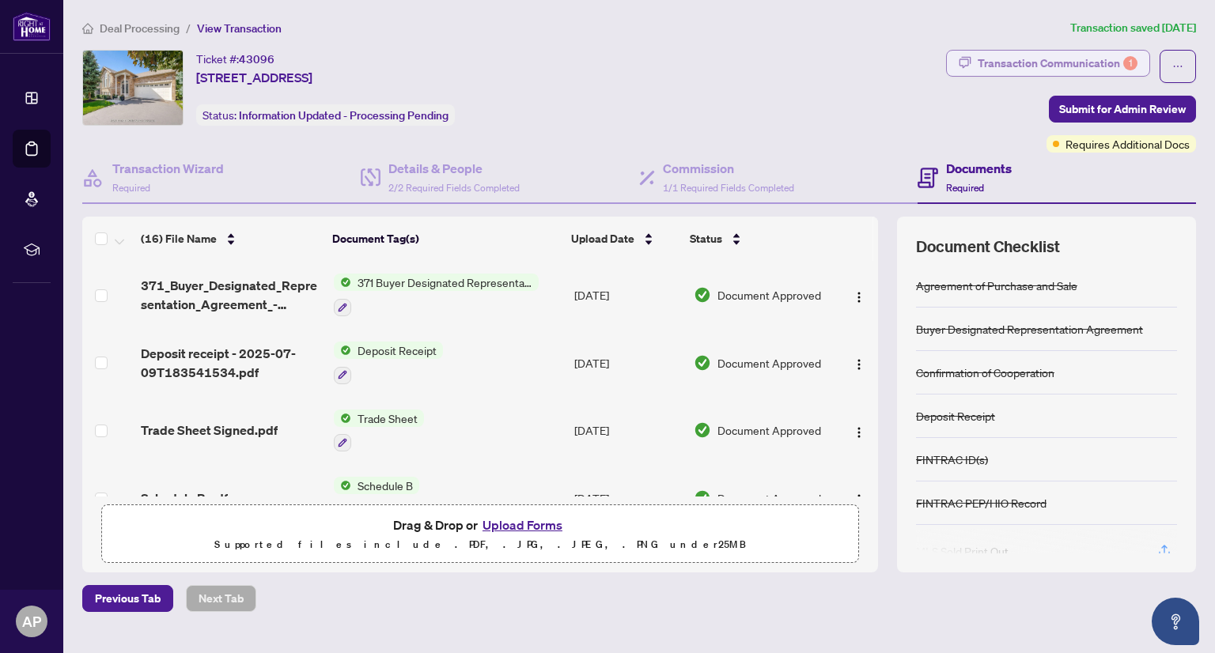
click at [1082, 64] on div "Transaction Communication 1" at bounding box center [1057, 63] width 160 height 25
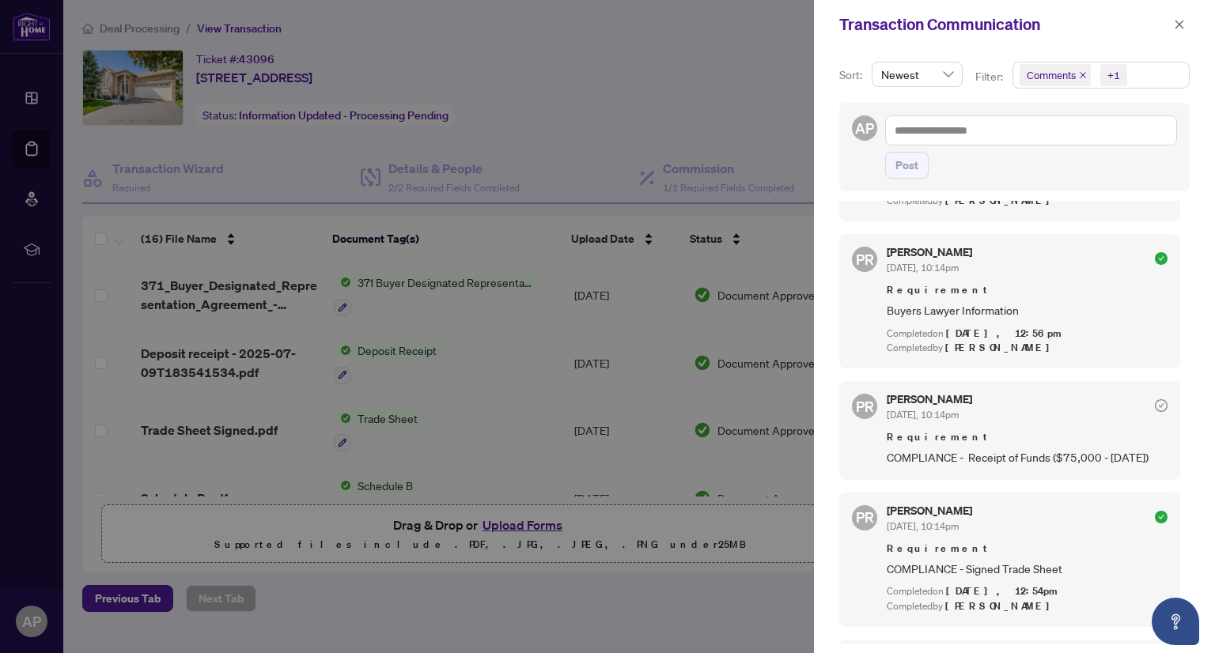
scroll to position [633, 0]
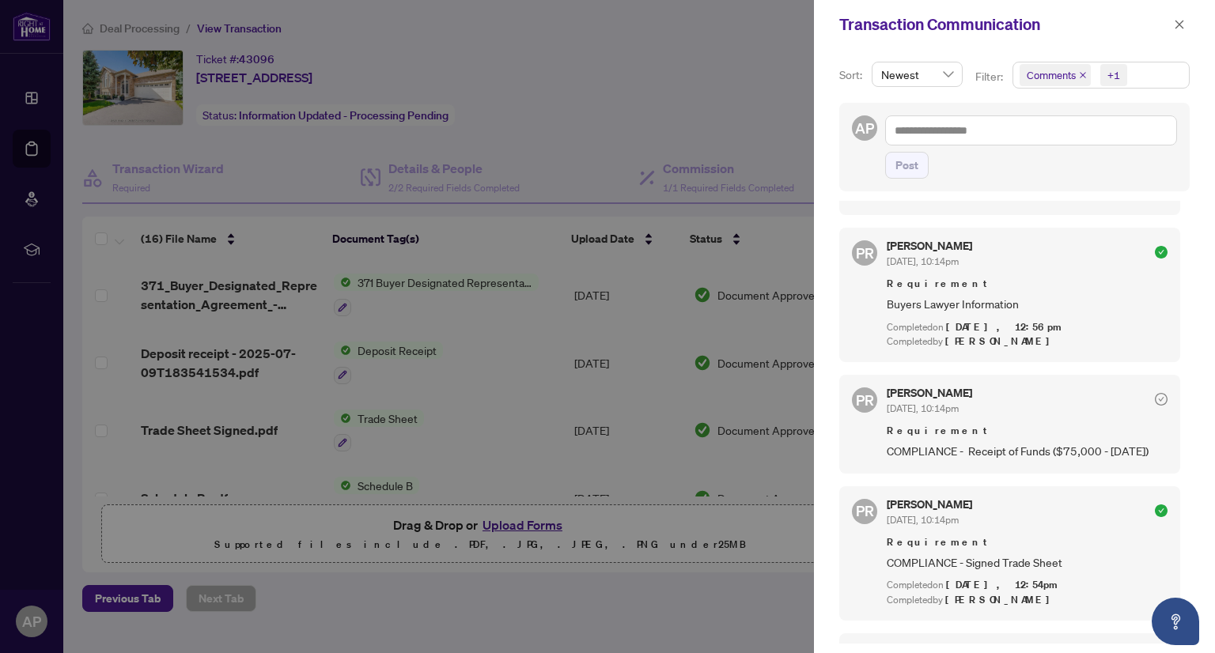
click at [1094, 442] on span "COMPLIANCE - Receipt of Funds ($75,000 - July 9th)" at bounding box center [1026, 451] width 281 height 18
click at [1084, 423] on div "Requirement COMPLIANCE - Receipt of Funds ($75,000 - July 9th)" at bounding box center [1026, 441] width 281 height 37
click at [798, 175] on div at bounding box center [607, 326] width 1215 height 653
click at [1179, 26] on icon "close" at bounding box center [1178, 24] width 11 height 11
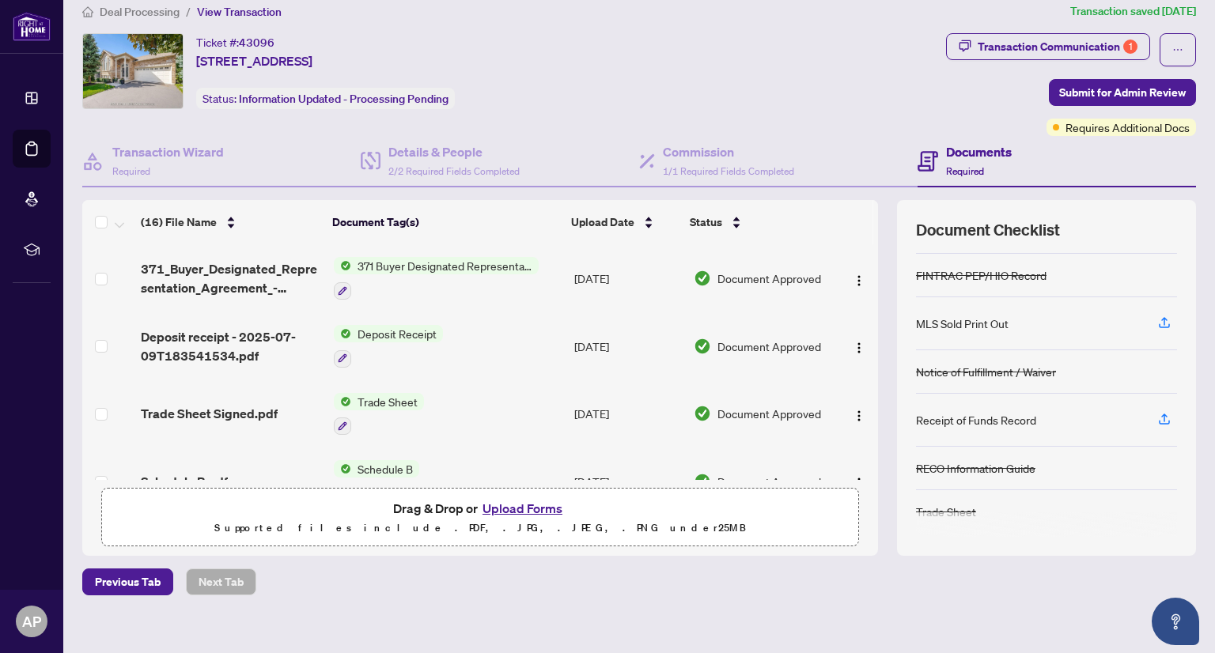
scroll to position [31, 0]
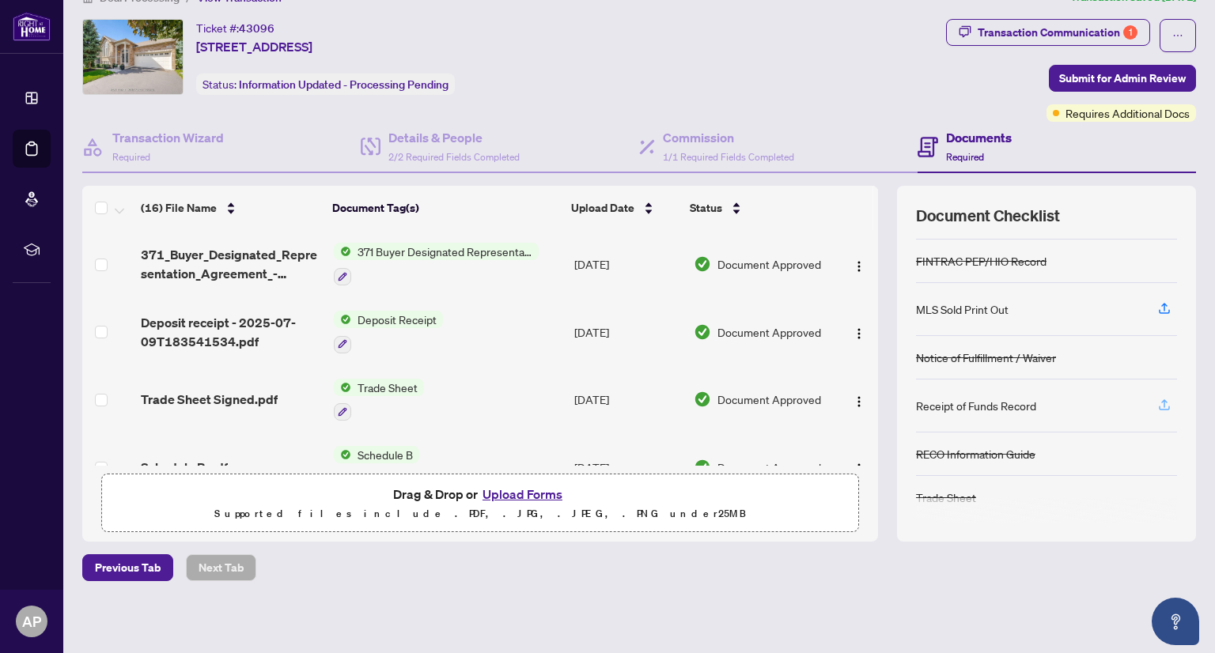
click at [1157, 401] on icon "button" at bounding box center [1164, 405] width 14 height 14
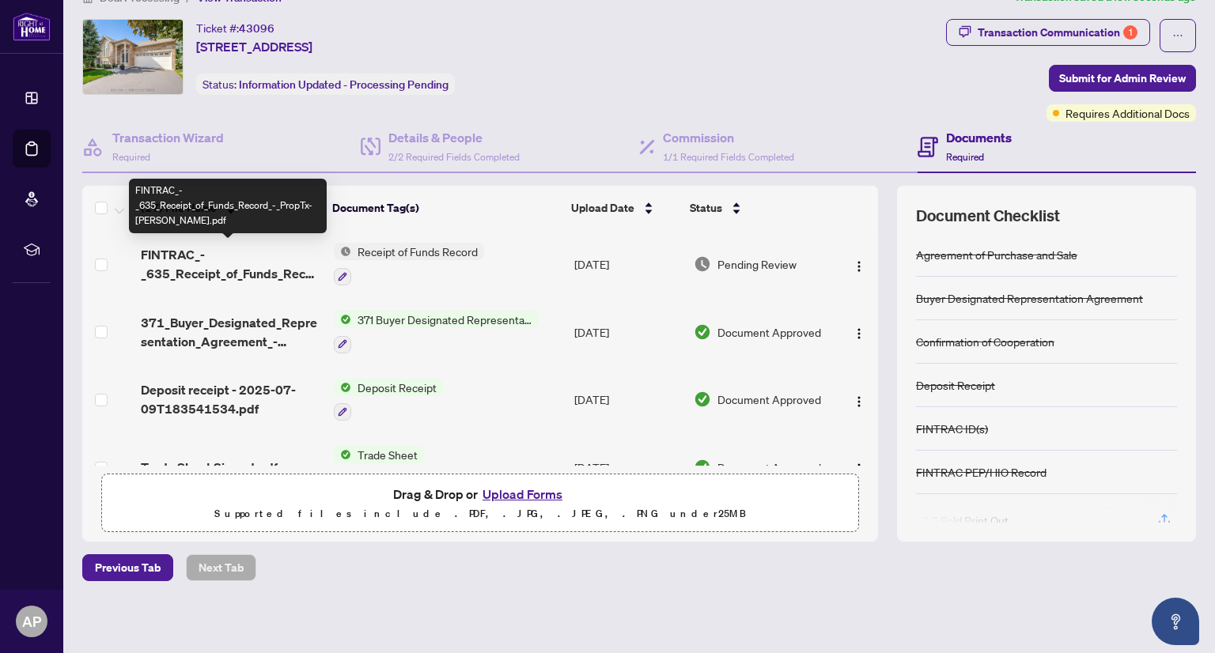
click at [175, 266] on span "FINTRAC_-_635_Receipt_of_Funds_Record_-_PropTx-OREA.pdf" at bounding box center [231, 264] width 180 height 38
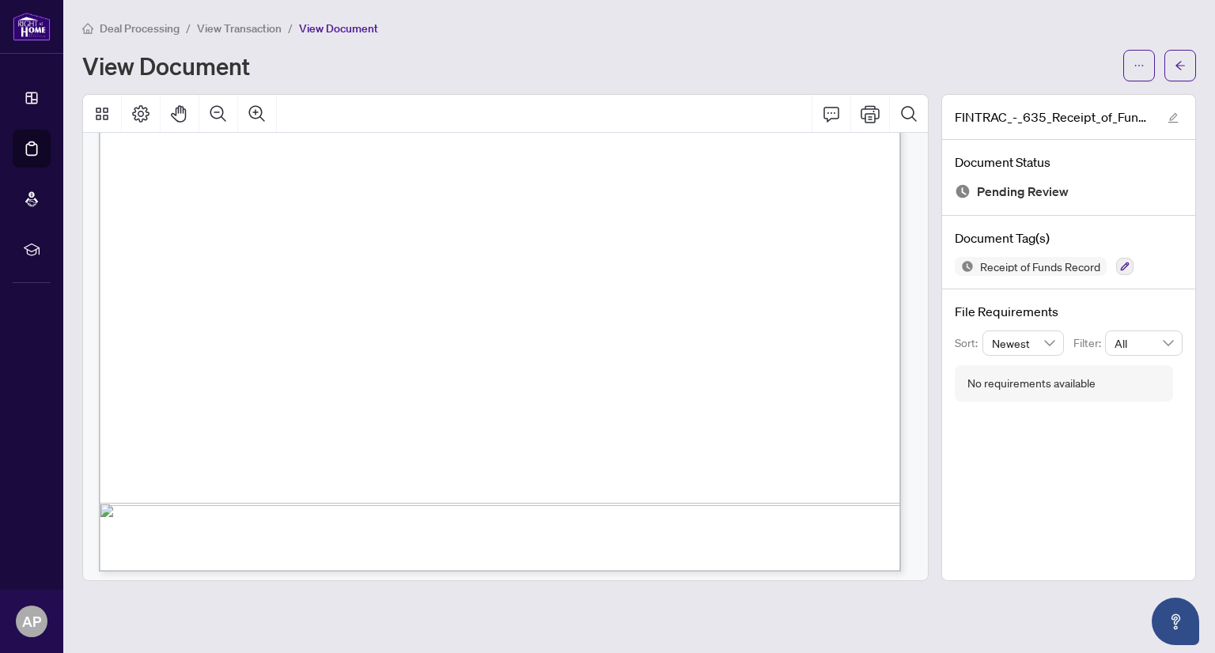
scroll to position [3812, 0]
click at [1170, 70] on button "button" at bounding box center [1180, 66] width 32 height 32
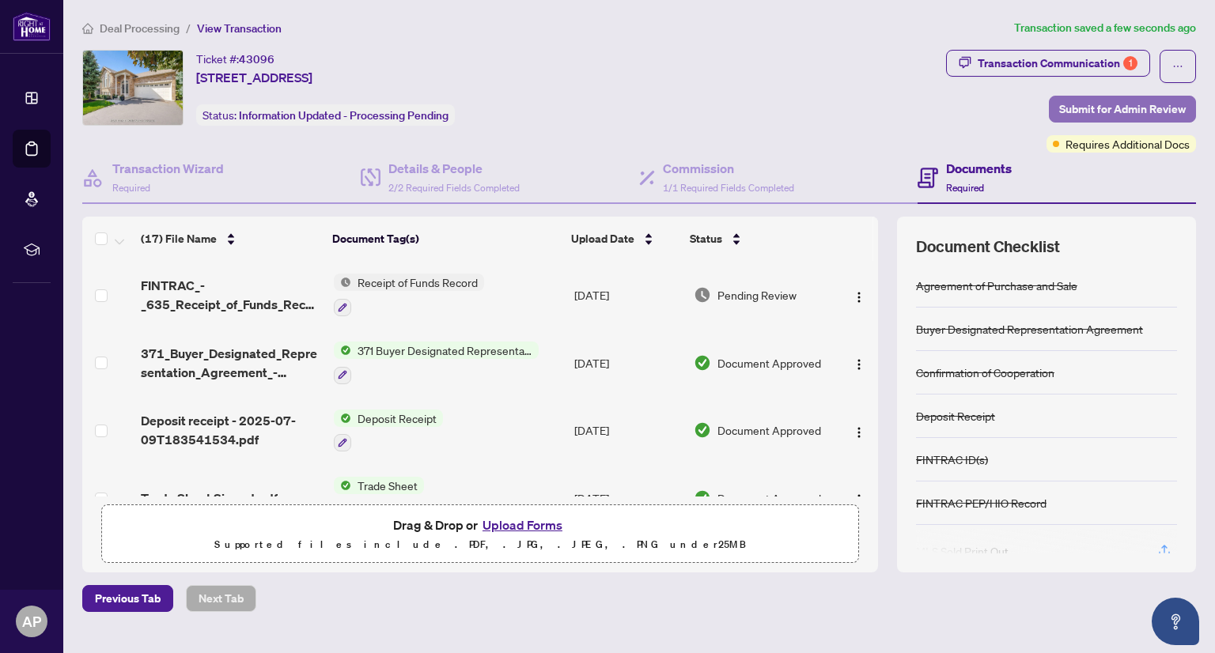
click at [1074, 101] on span "Submit for Admin Review" at bounding box center [1122, 108] width 127 height 25
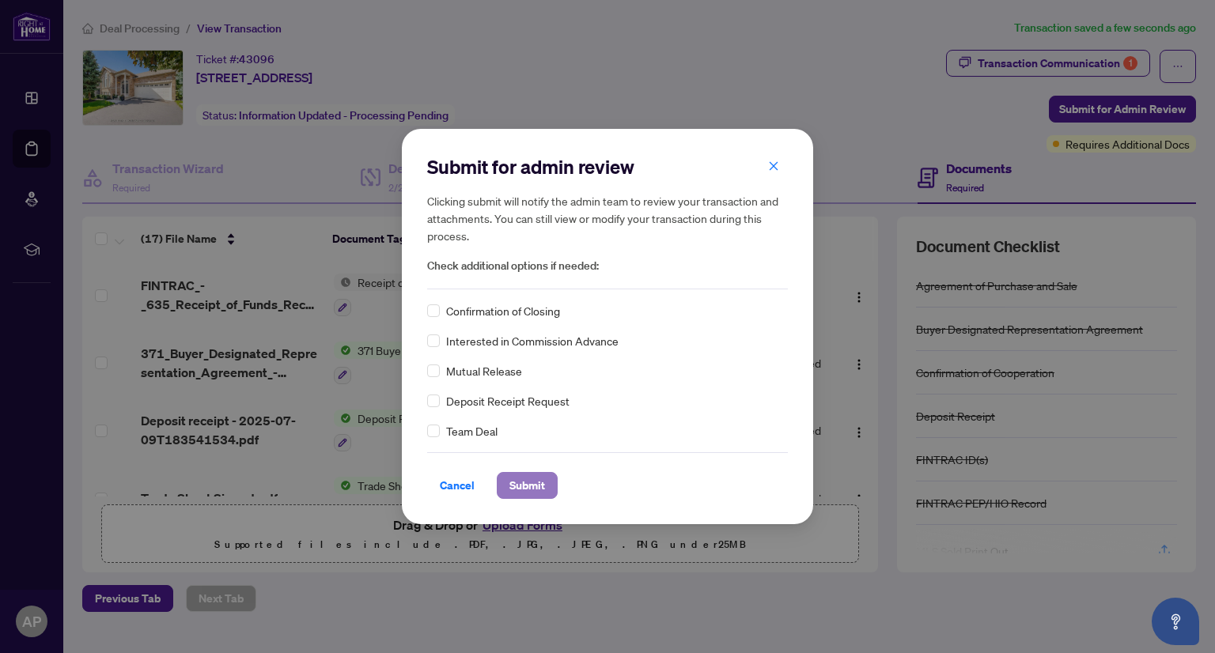
click at [536, 488] on span "Submit" at bounding box center [527, 485] width 36 height 25
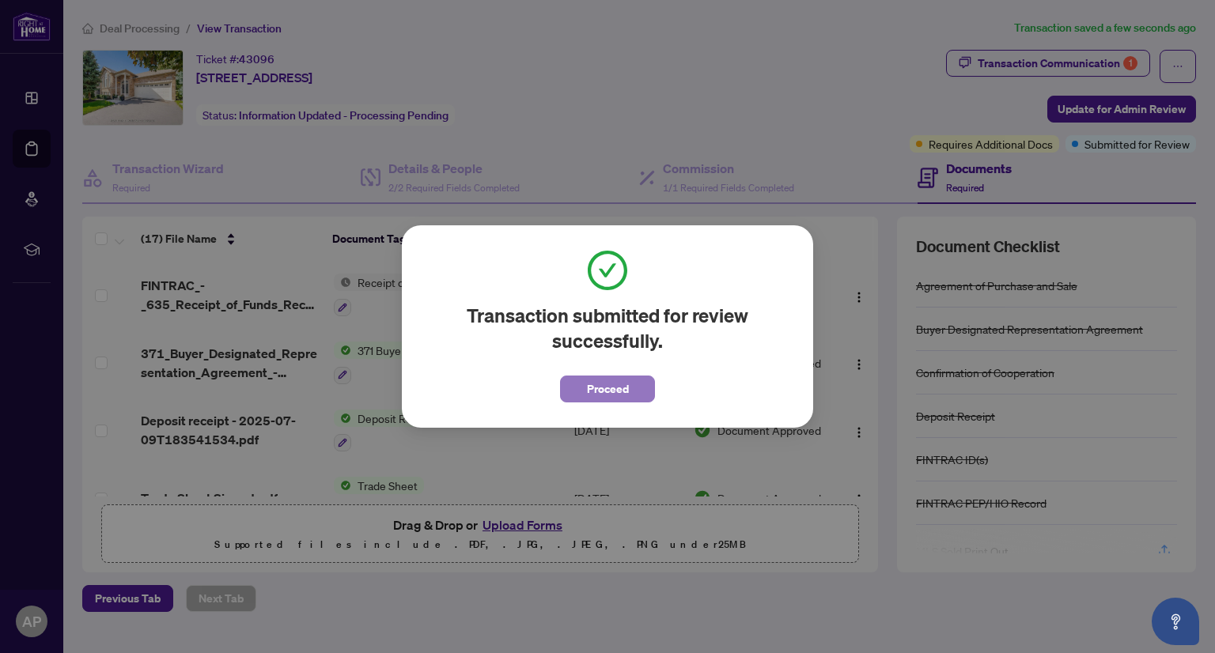
click at [614, 387] on span "Proceed" at bounding box center [608, 388] width 42 height 25
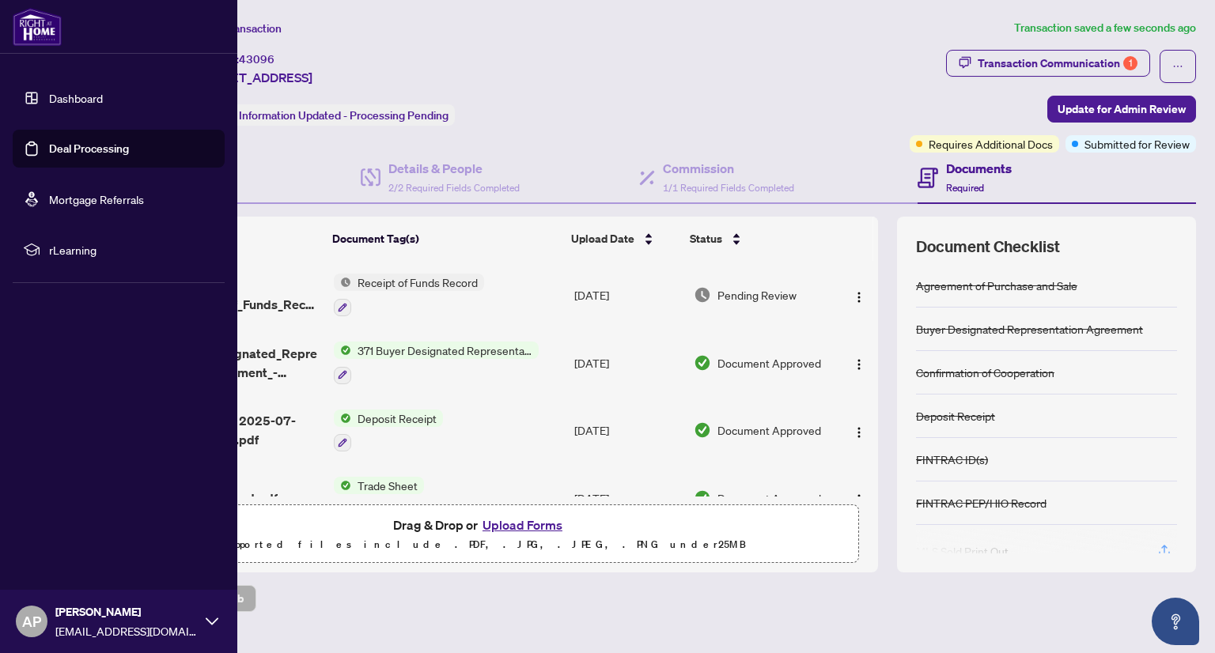
click at [100, 149] on link "Deal Processing" at bounding box center [89, 149] width 80 height 14
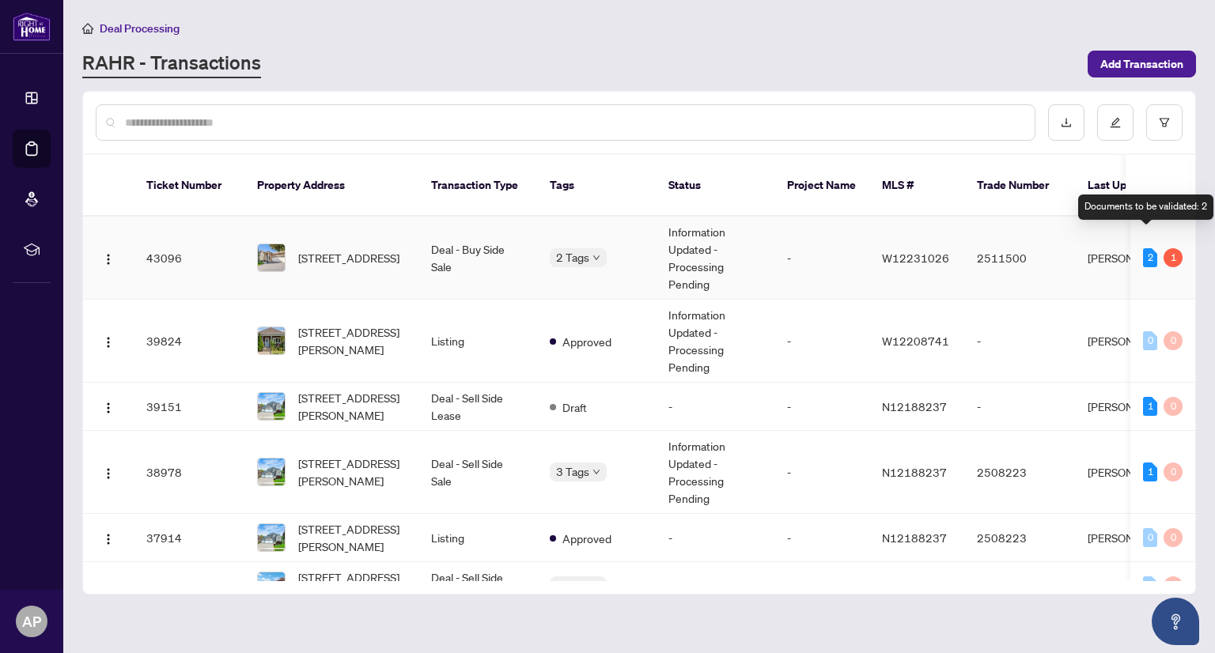
click at [1148, 248] on div "2" at bounding box center [1150, 257] width 14 height 19
click at [1052, 244] on td "2511500" at bounding box center [1019, 258] width 111 height 83
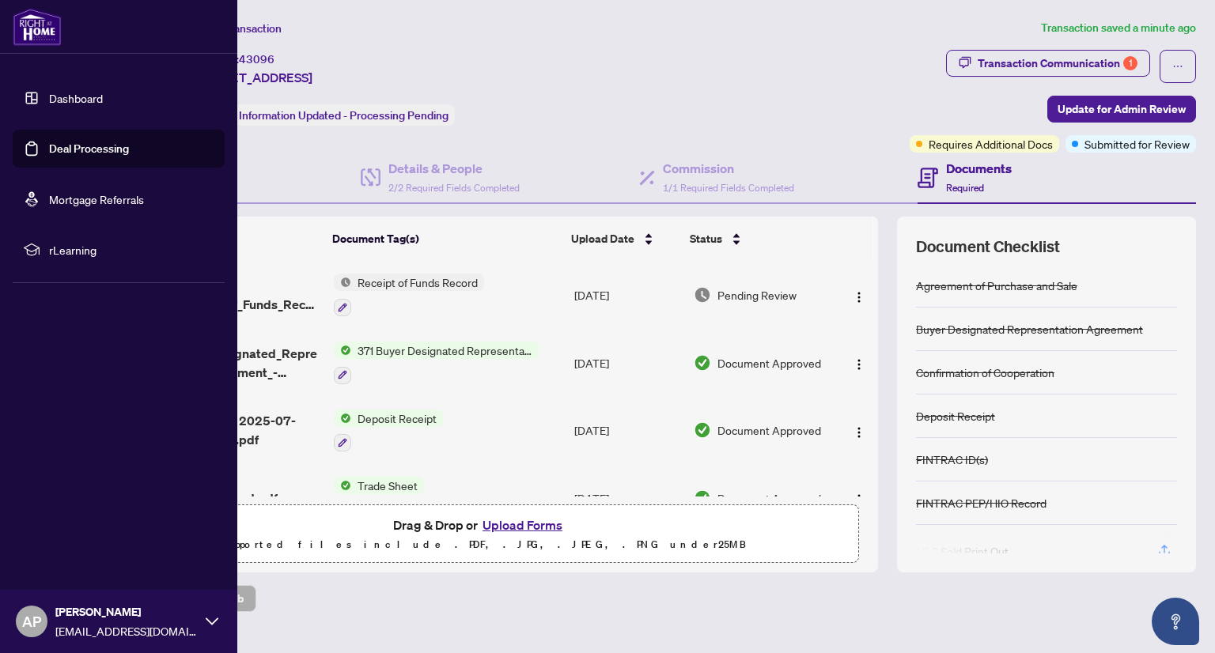
click at [58, 148] on link "Deal Processing" at bounding box center [89, 149] width 80 height 14
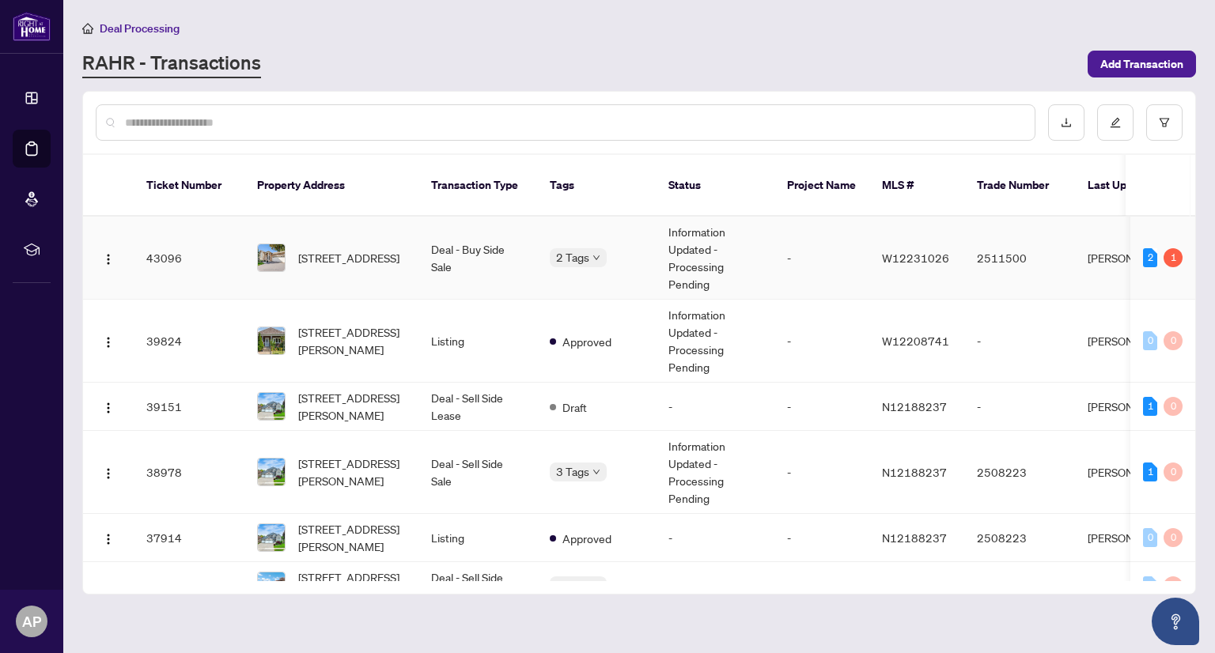
click at [531, 233] on td "Deal - Buy Side Sale" at bounding box center [477, 258] width 119 height 83
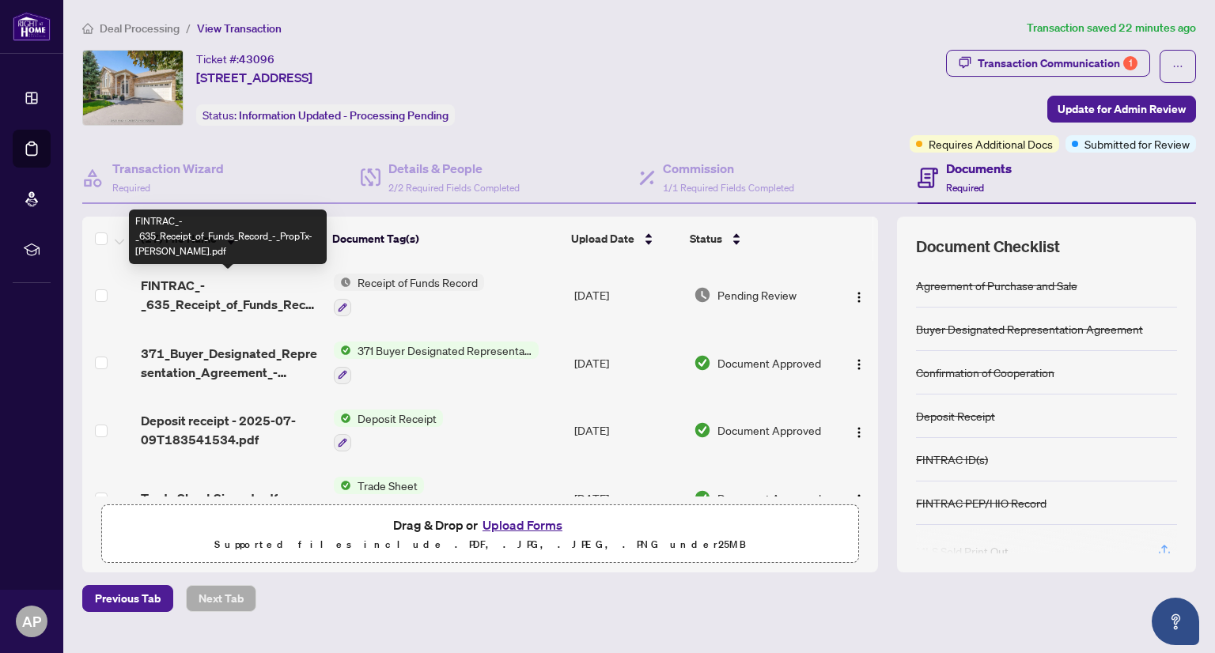
click at [212, 300] on span "FINTRAC_-_635_Receipt_of_Funds_Record_-_PropTx-OREA.pdf" at bounding box center [231, 295] width 180 height 38
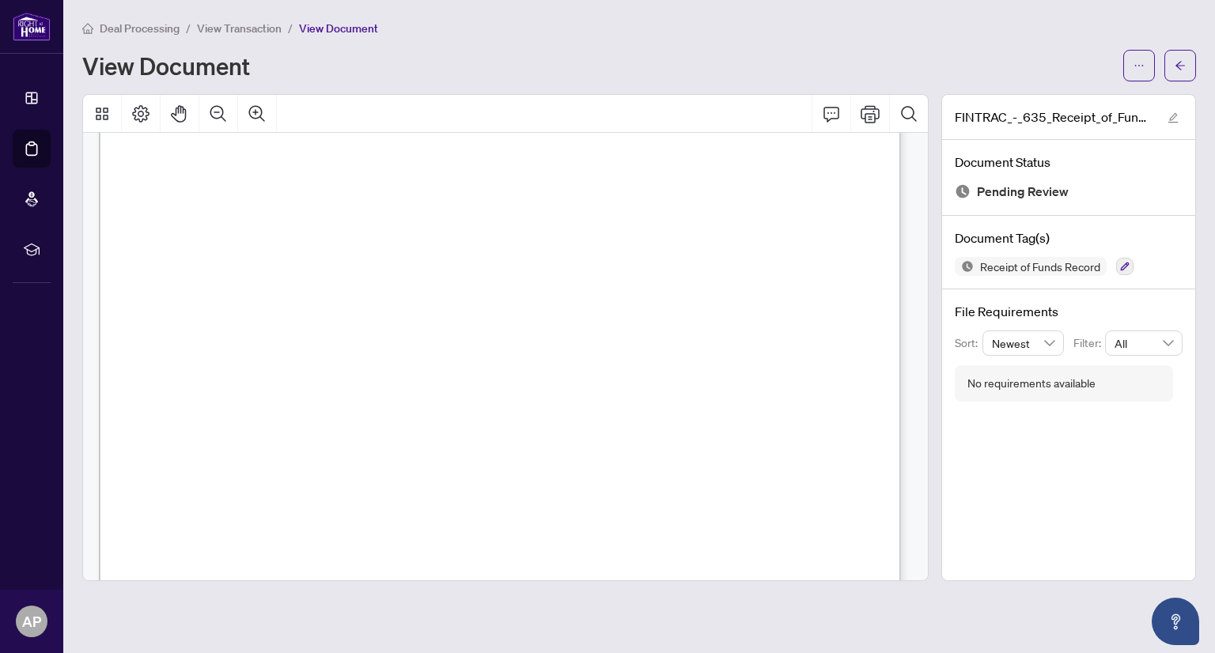
scroll to position [3812, 0]
click at [802, 40] on div "Deal Processing / View Transaction / View Document View Document" at bounding box center [638, 50] width 1113 height 62
